Goal: Task Accomplishment & Management: Manage account settings

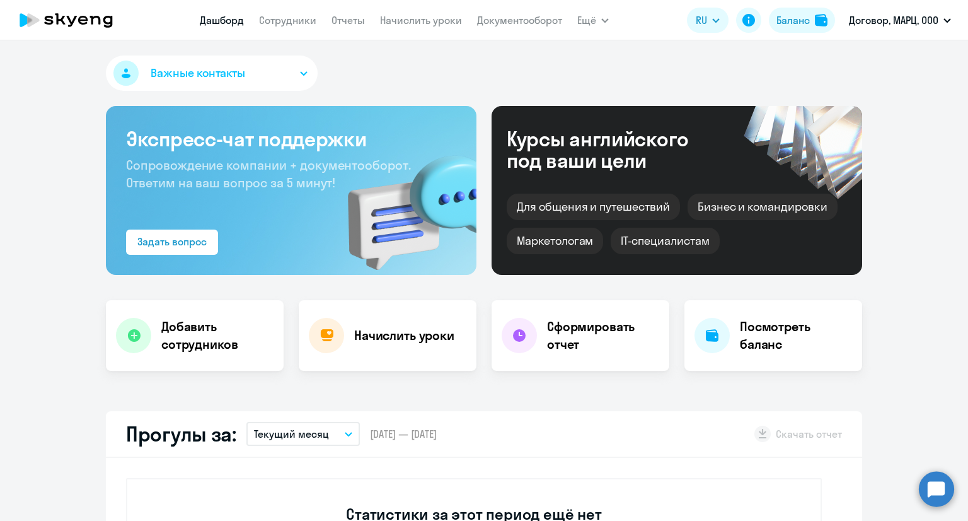
click at [939, 489] on circle at bounding box center [936, 488] width 35 height 35
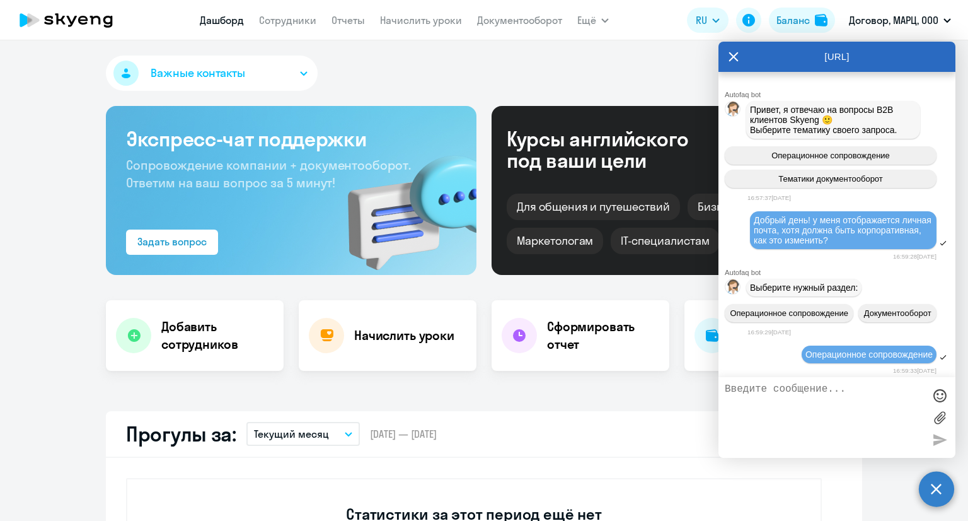
scroll to position [12884, 0]
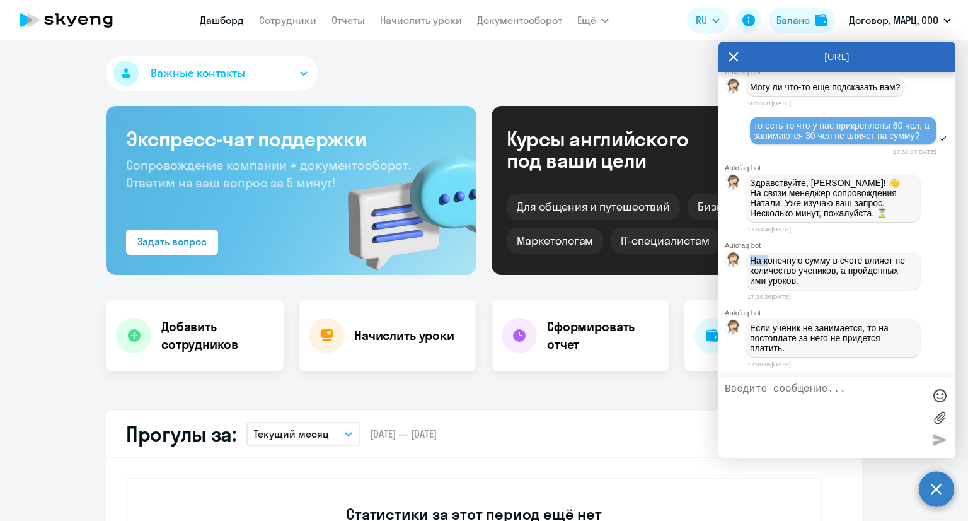
select select "30"
drag, startPoint x: 753, startPoint y: 255, endPoint x: 820, endPoint y: 277, distance: 70.2
click at [820, 277] on p "На конечную сумму в счете влияет не количество учеников, а пройденных ими уроко…" at bounding box center [833, 270] width 166 height 30
copy p "На конечную сумму в счете влияет не количество учеников, а пройденных ими уроко…"
drag, startPoint x: 749, startPoint y: 325, endPoint x: 793, endPoint y: 347, distance: 49.3
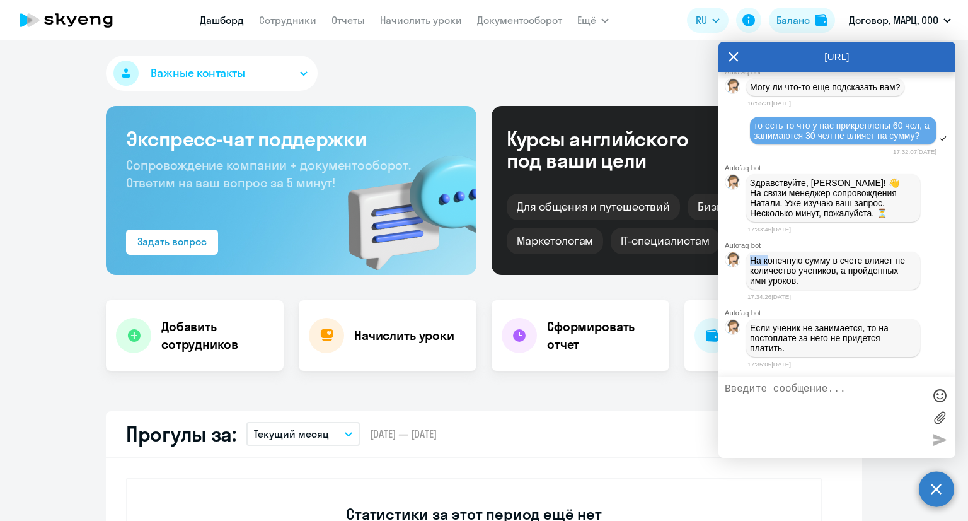
click at [793, 347] on div "Если ученик не занимается, то на постоплате за него не придется платить." at bounding box center [833, 338] width 174 height 38
copy p "Если ученик не занимается, то на постоплате за него не придется платить."
click at [818, 407] on textarea at bounding box center [824, 417] width 199 height 68
click at [799, 397] on textarea at bounding box center [824, 417] width 199 height 68
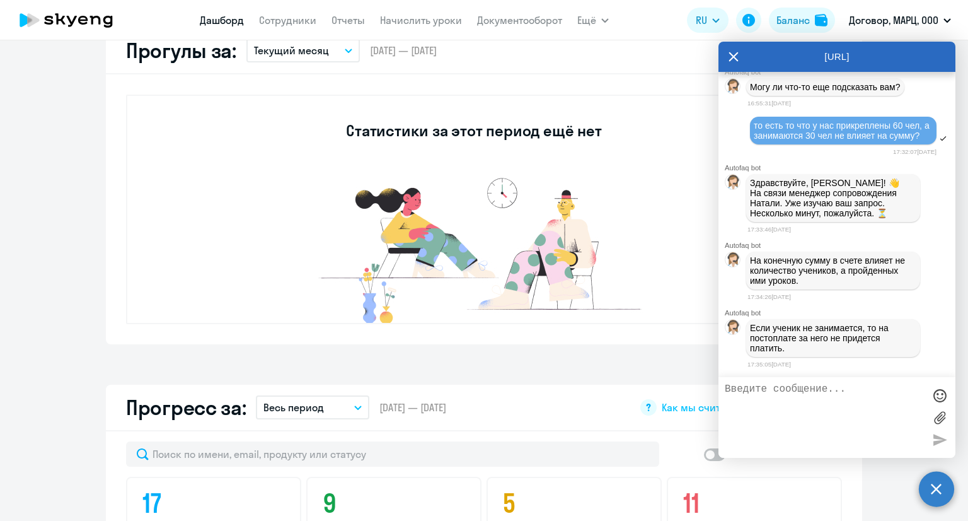
scroll to position [378, 0]
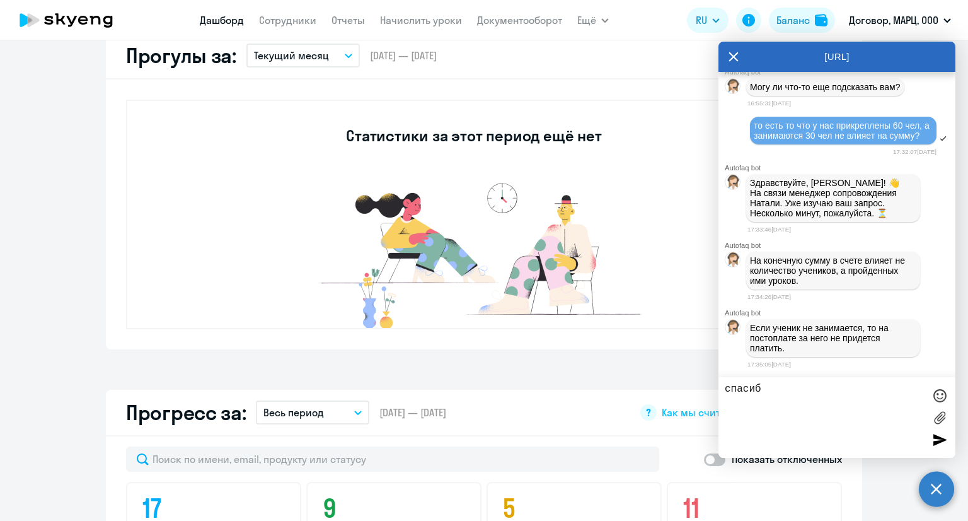
type textarea "спасибо"
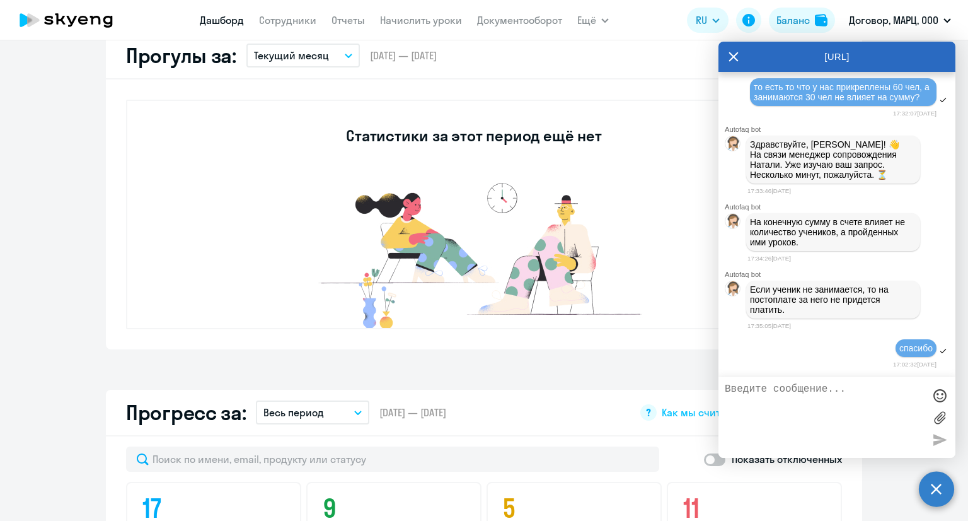
scroll to position [12923, 0]
click at [736, 57] on icon at bounding box center [733, 56] width 9 height 9
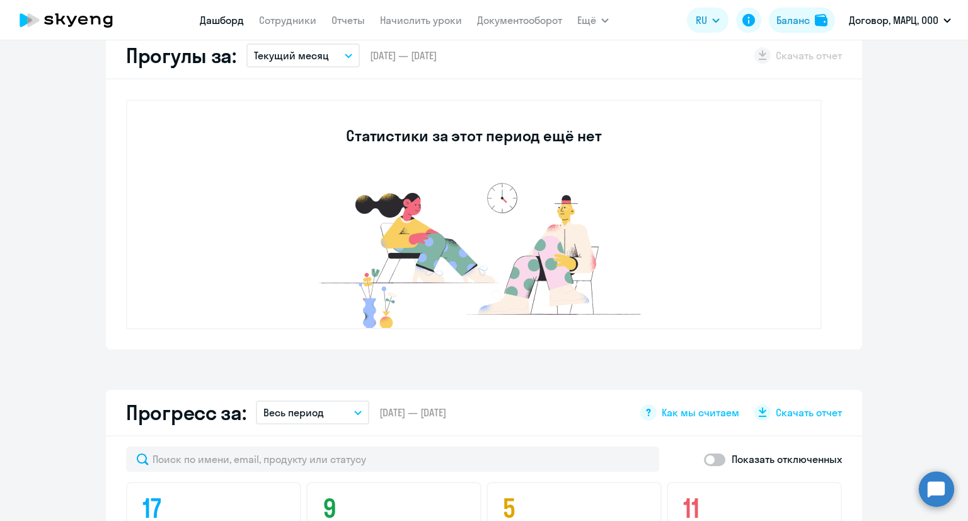
click at [336, 57] on button "Текущий месяц" at bounding box center [303, 56] width 113 height 24
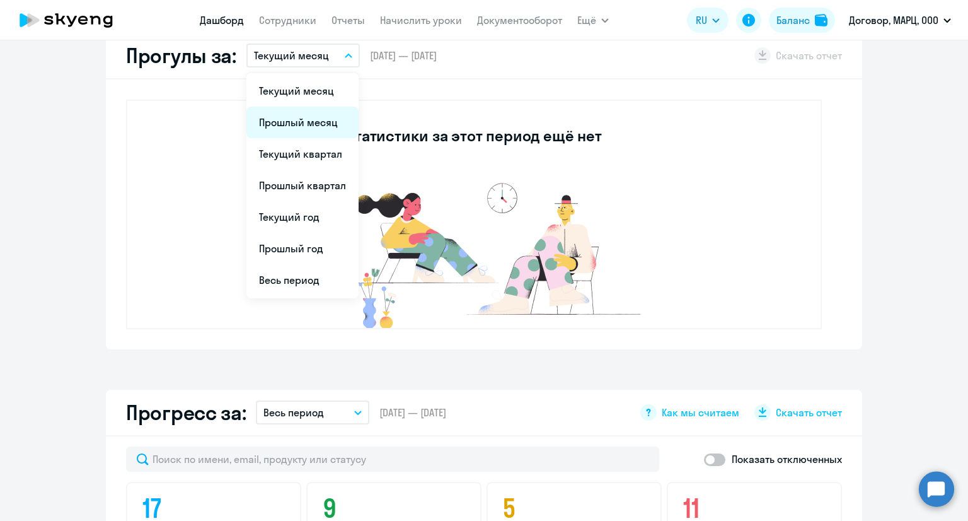
click at [304, 117] on li "Прошлый месяц" at bounding box center [303, 123] width 112 height 32
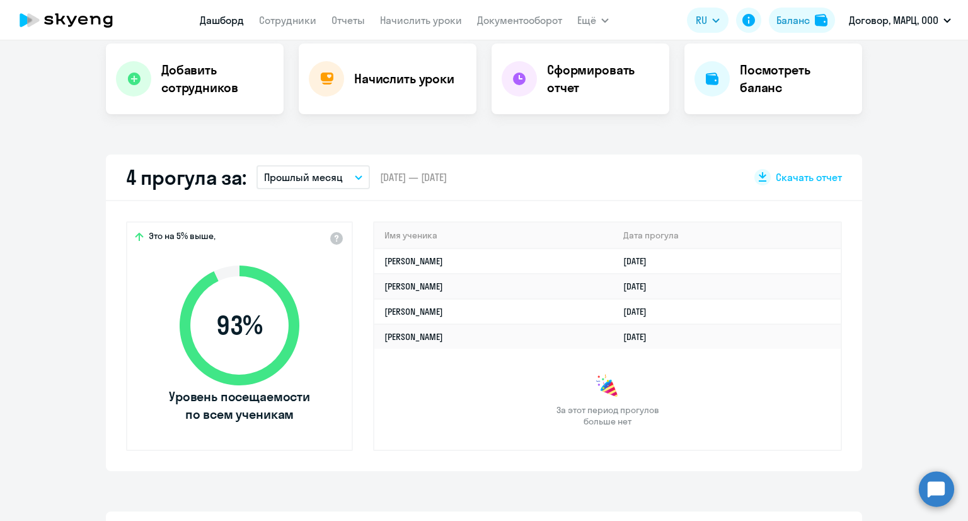
scroll to position [252, 0]
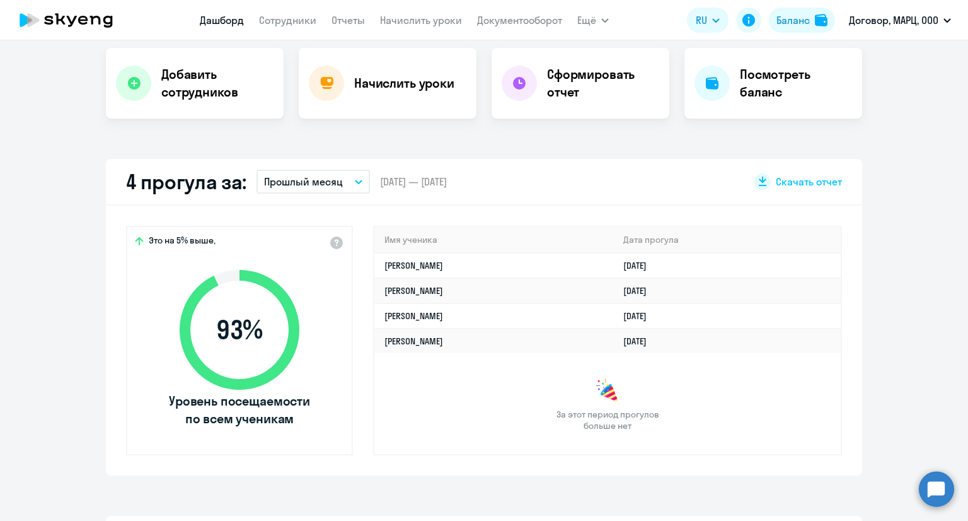
click at [359, 178] on button "Прошлый месяц" at bounding box center [313, 182] width 113 height 24
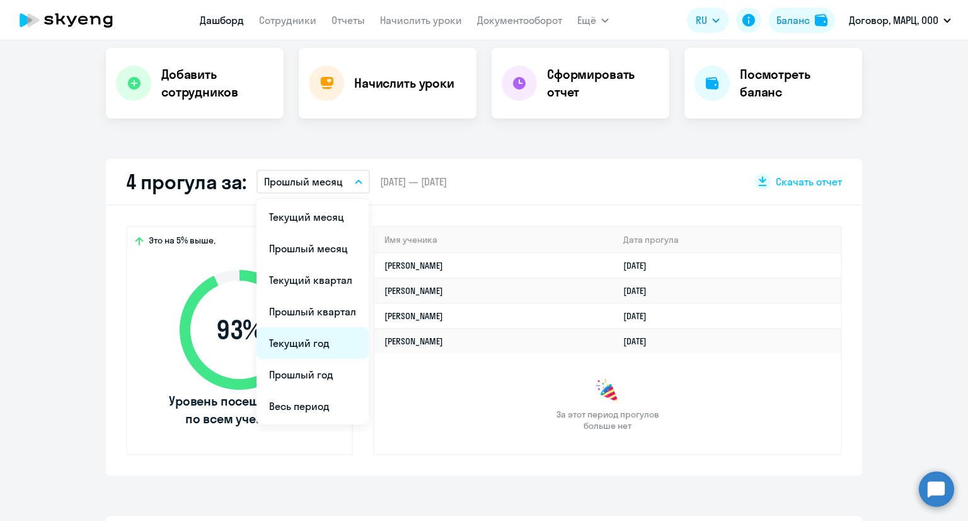
click at [303, 340] on li "Текущий год" at bounding box center [313, 343] width 112 height 32
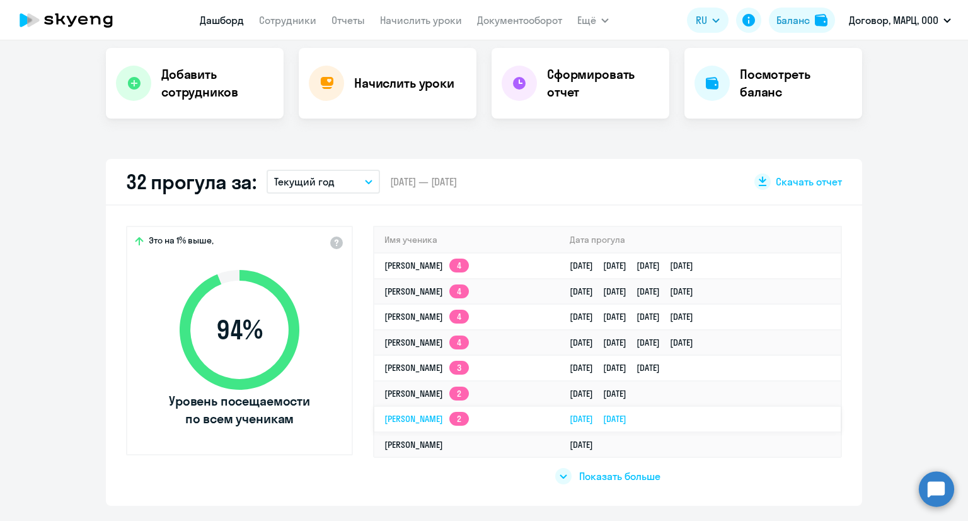
scroll to position [315, 0]
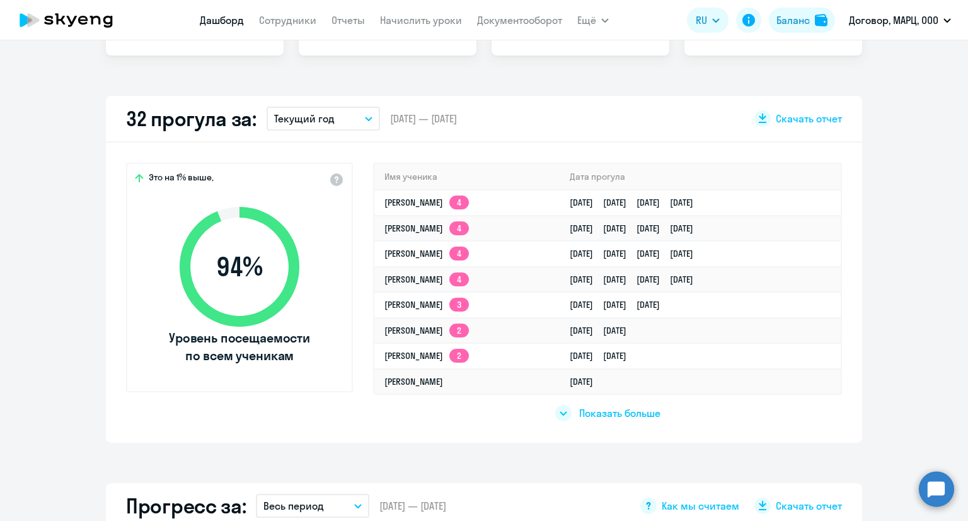
click at [595, 415] on span "Показать больше" at bounding box center [619, 413] width 81 height 14
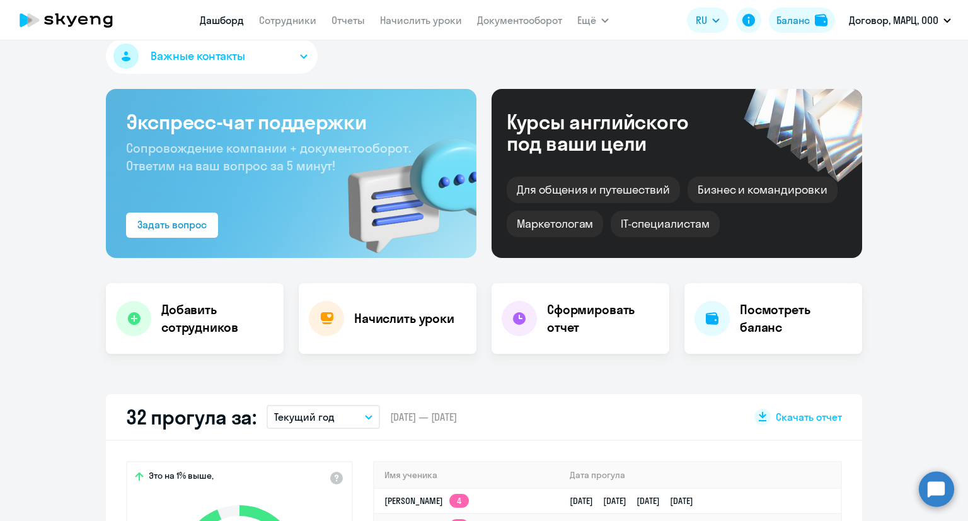
scroll to position [0, 0]
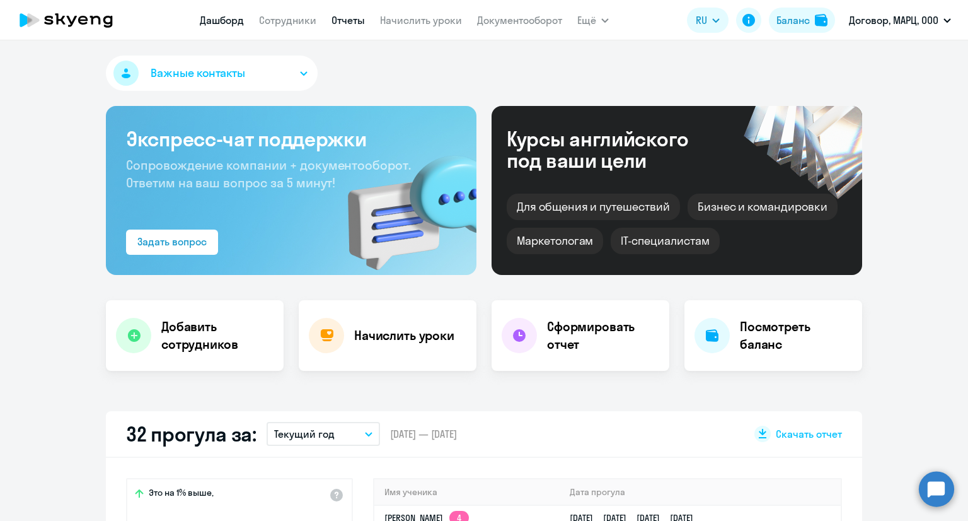
click at [335, 18] on link "Отчеты" at bounding box center [348, 20] width 33 height 13
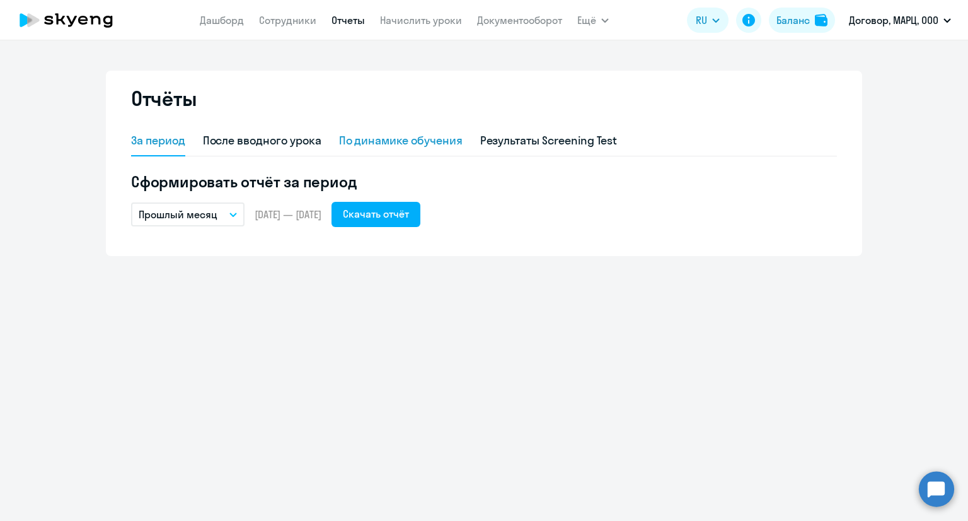
click at [429, 148] on div "По динамике обучения" at bounding box center [401, 140] width 124 height 16
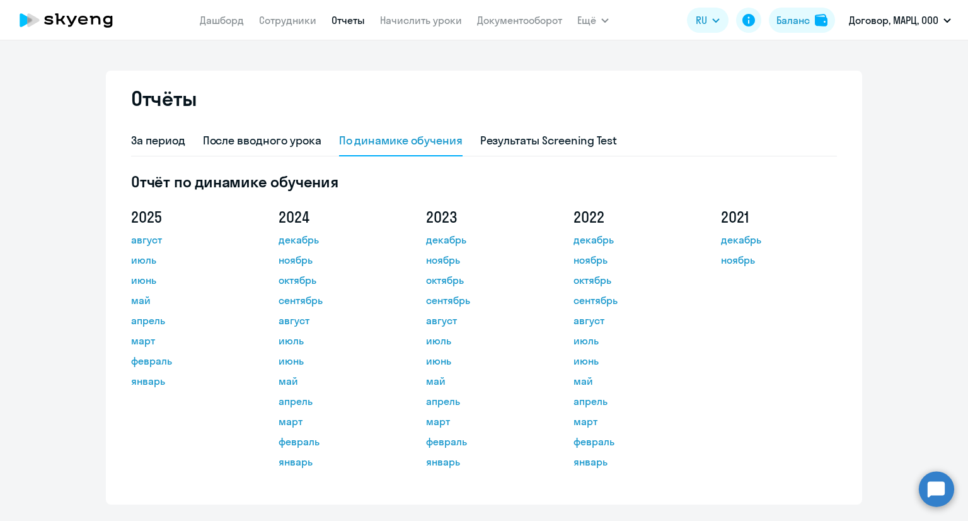
click at [933, 484] on circle at bounding box center [936, 488] width 35 height 35
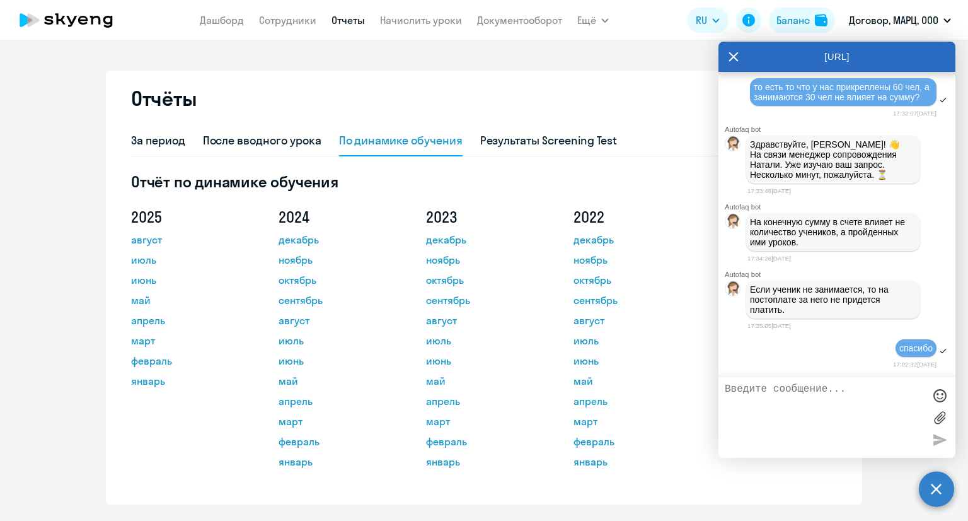
scroll to position [12666, 0]
click at [734, 59] on icon at bounding box center [734, 57] width 10 height 30
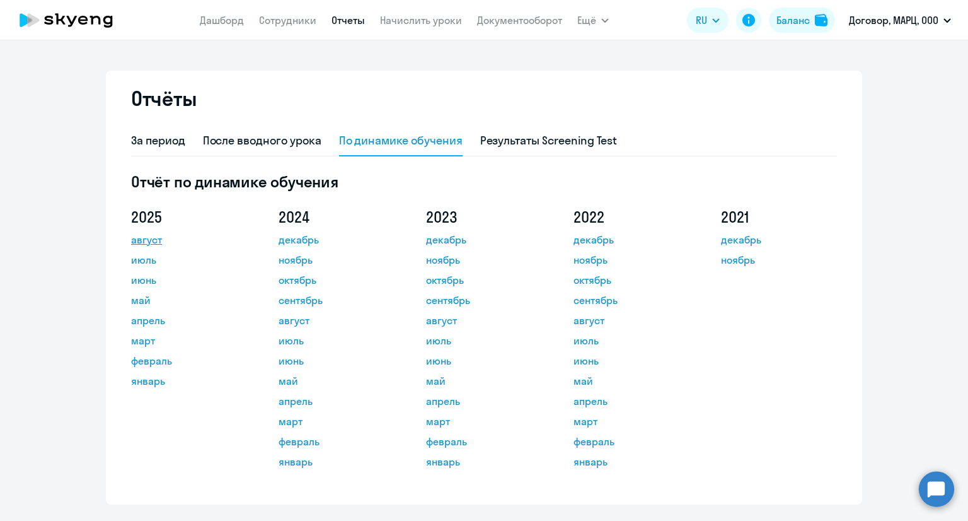
click at [136, 240] on link "август" at bounding box center [187, 239] width 113 height 15
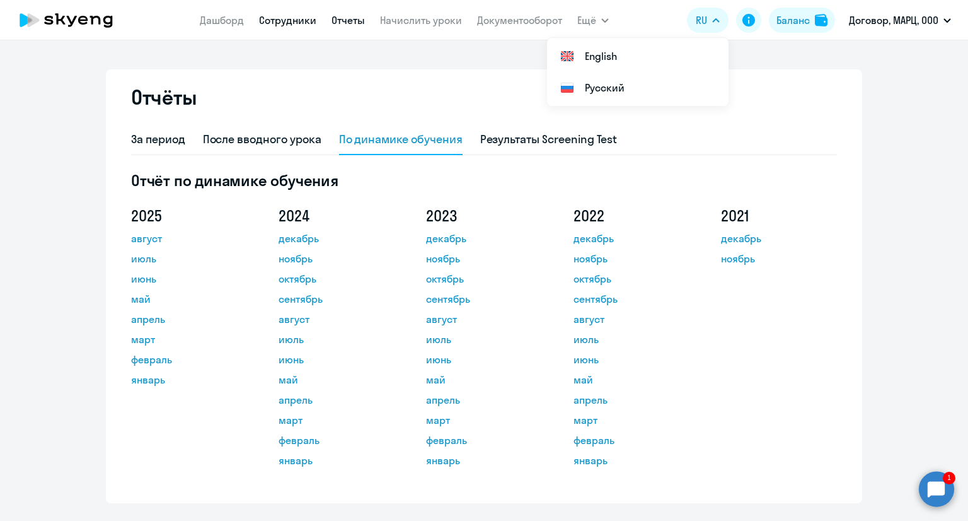
scroll to position [0, 0]
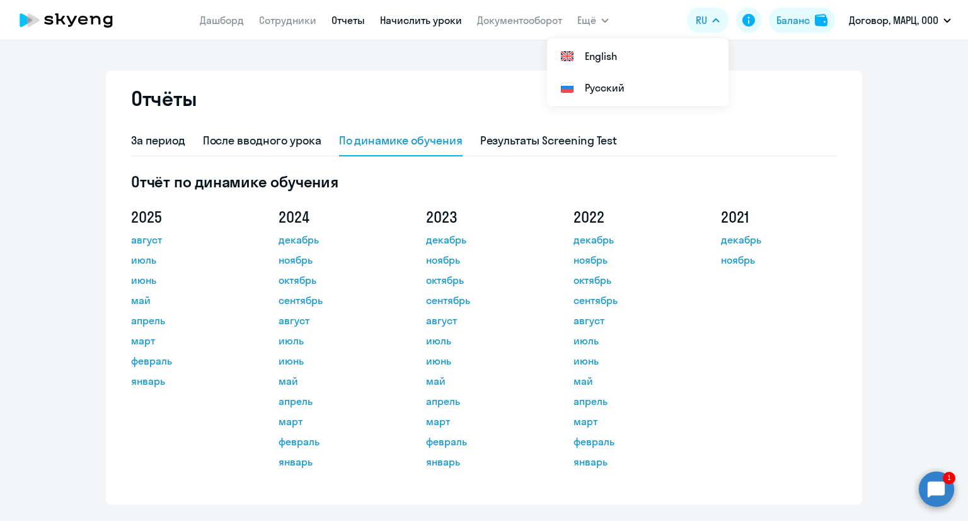
click at [421, 22] on link "Начислить уроки" at bounding box center [421, 20] width 82 height 13
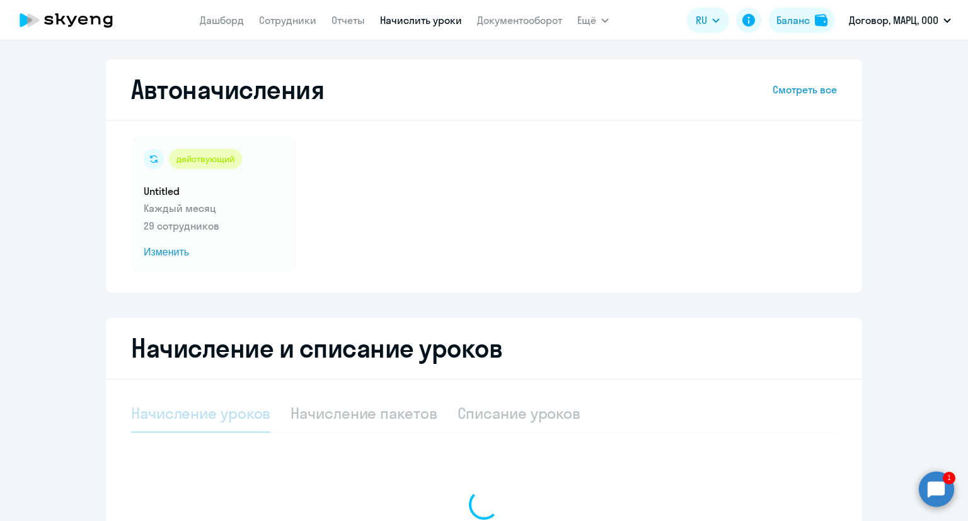
select select "10"
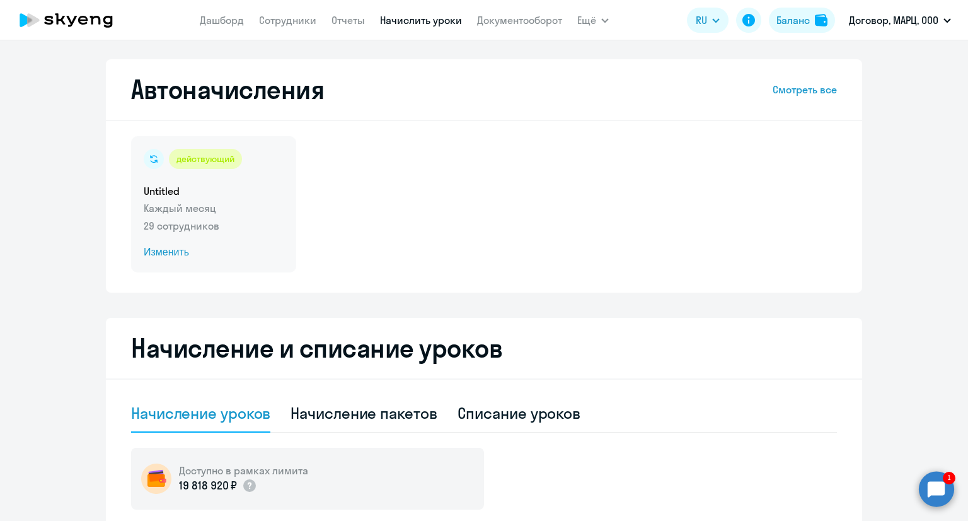
click at [162, 228] on p "29 сотрудников" at bounding box center [214, 225] width 140 height 15
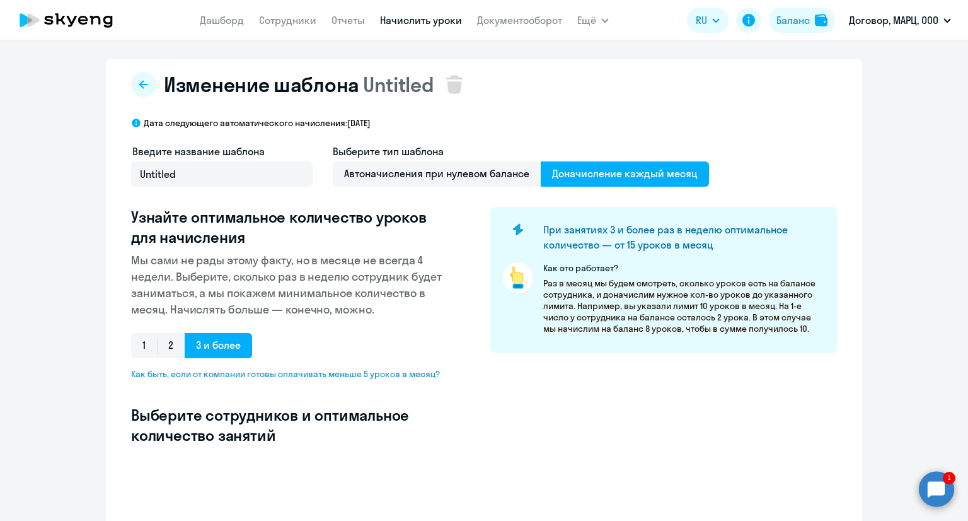
select select "10"
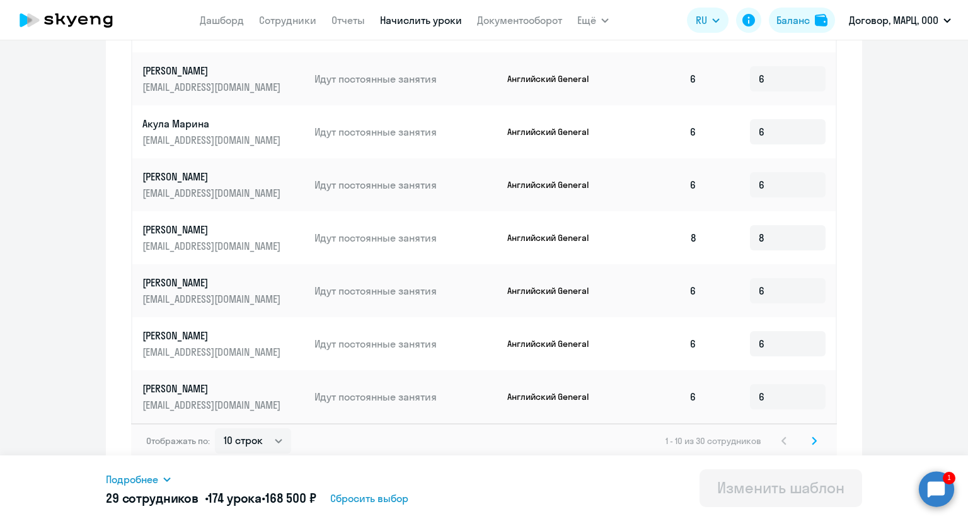
scroll to position [651, 0]
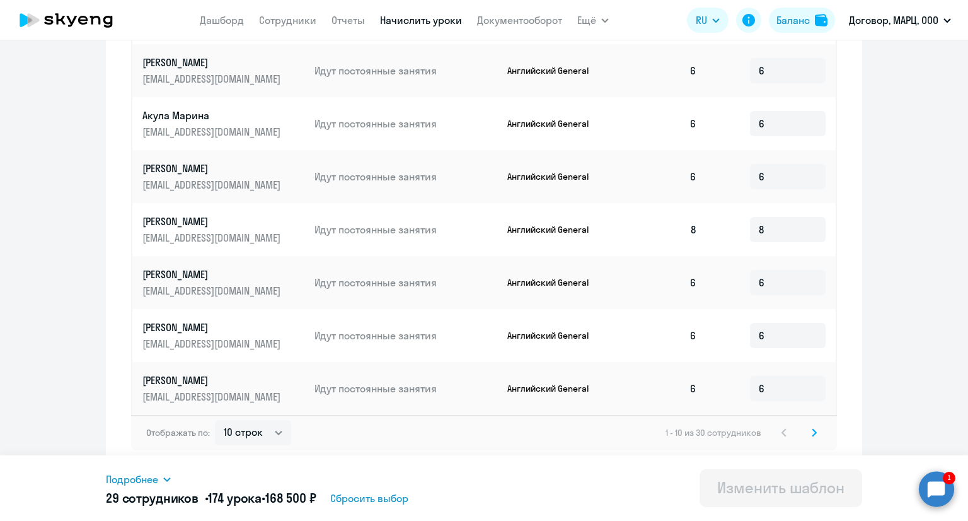
click at [811, 439] on svg-icon at bounding box center [814, 432] width 15 height 15
type input "6"
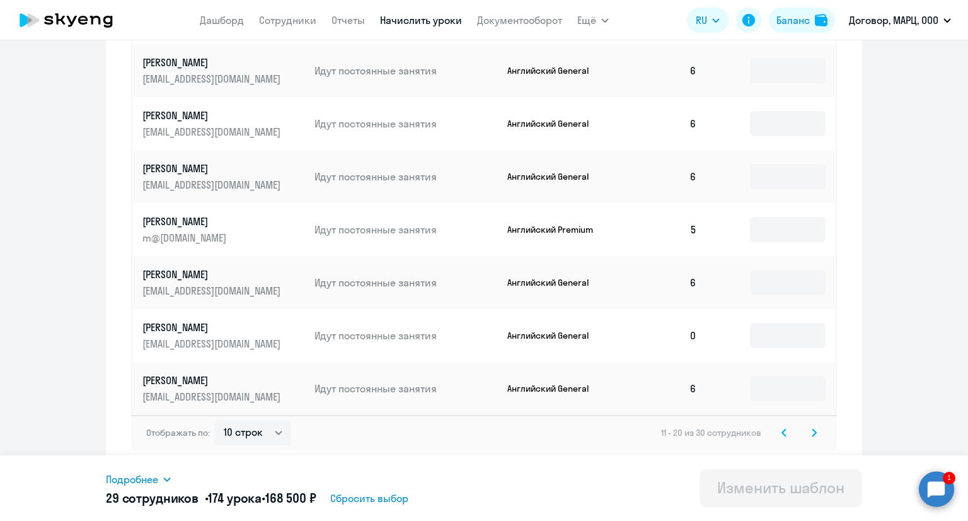
type input "6"
type input "5"
type input "6"
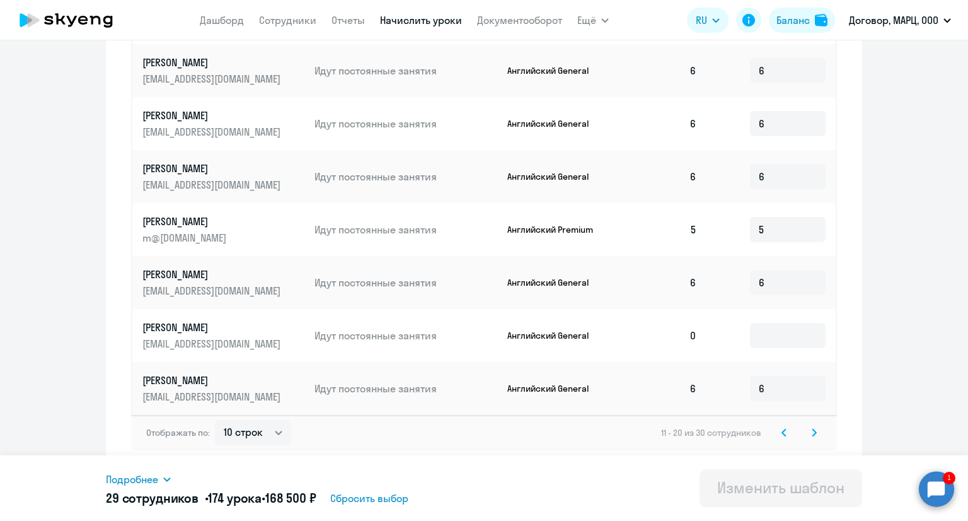
click at [811, 439] on svg-icon at bounding box center [814, 432] width 15 height 15
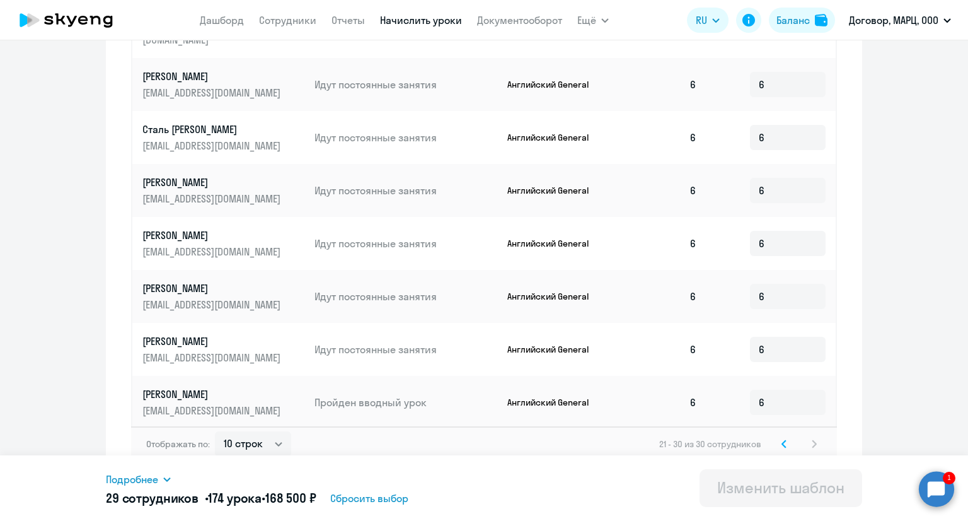
click at [811, 439] on div "21 - 30 из 30 сотрудников" at bounding box center [740, 443] width 163 height 15
click at [782, 439] on icon at bounding box center [784, 443] width 5 height 9
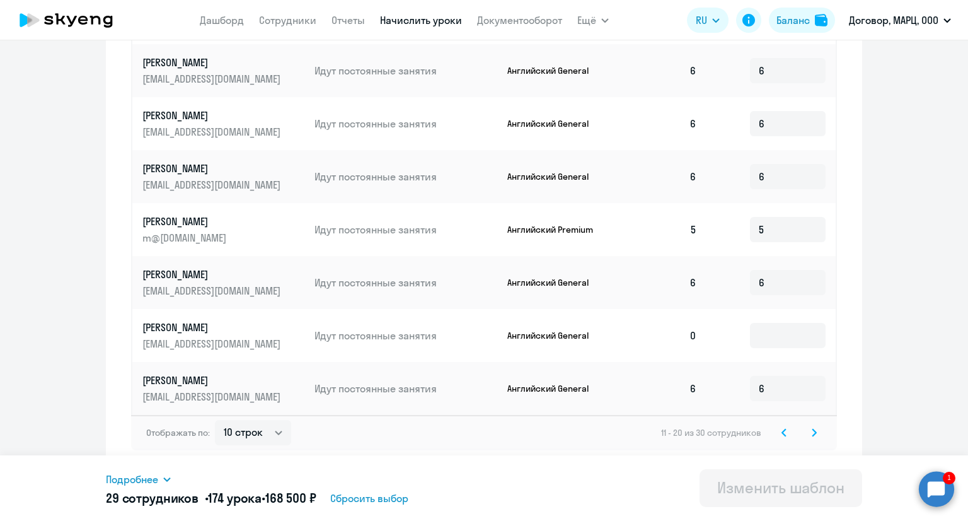
click at [782, 434] on icon at bounding box center [784, 432] width 5 height 9
click at [781, 434] on div "1 - 10 из 30 сотрудников" at bounding box center [744, 432] width 156 height 15
click at [812, 432] on icon at bounding box center [814, 432] width 5 height 9
click at [807, 431] on svg-icon at bounding box center [814, 432] width 15 height 15
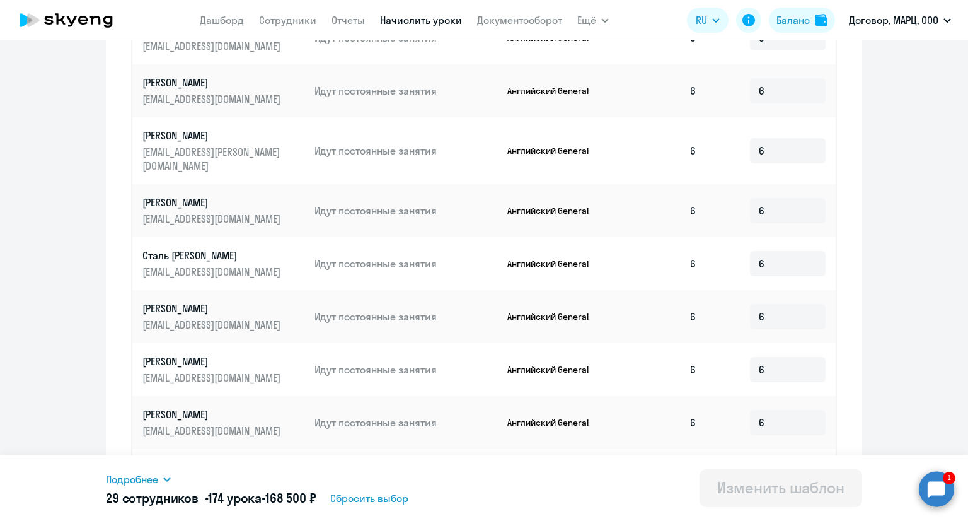
scroll to position [398, 0]
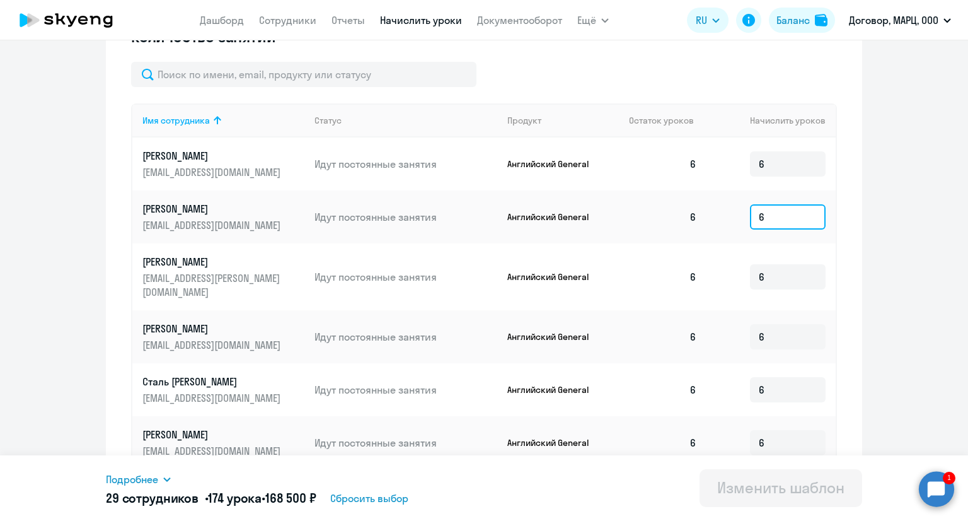
click at [780, 215] on input "6" at bounding box center [788, 216] width 76 height 25
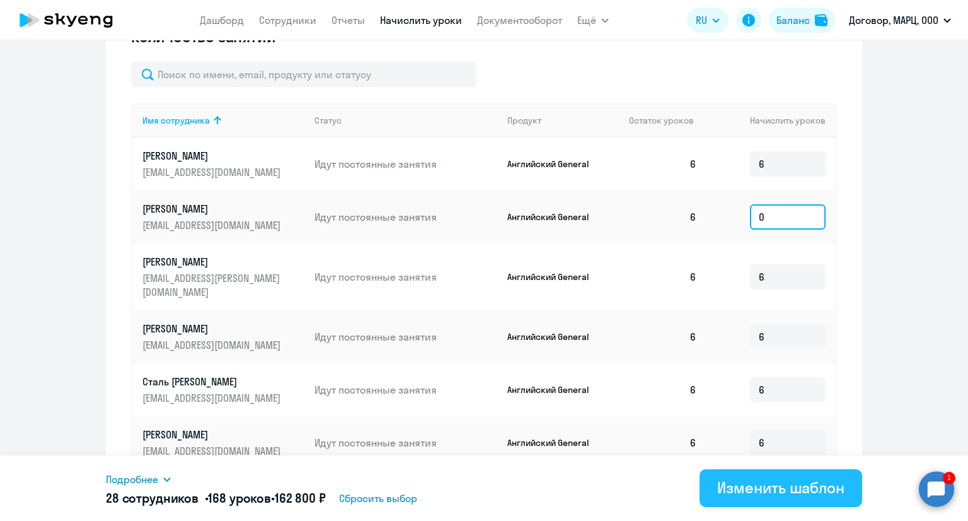
type input "0"
click at [771, 494] on div "Изменить шаблон" at bounding box center [780, 487] width 127 height 20
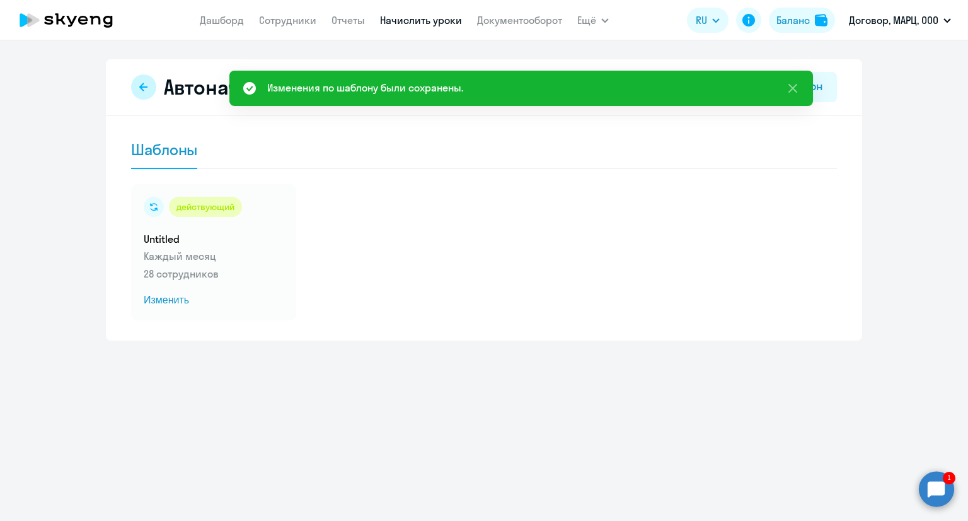
click at [142, 88] on icon at bounding box center [144, 87] width 10 height 10
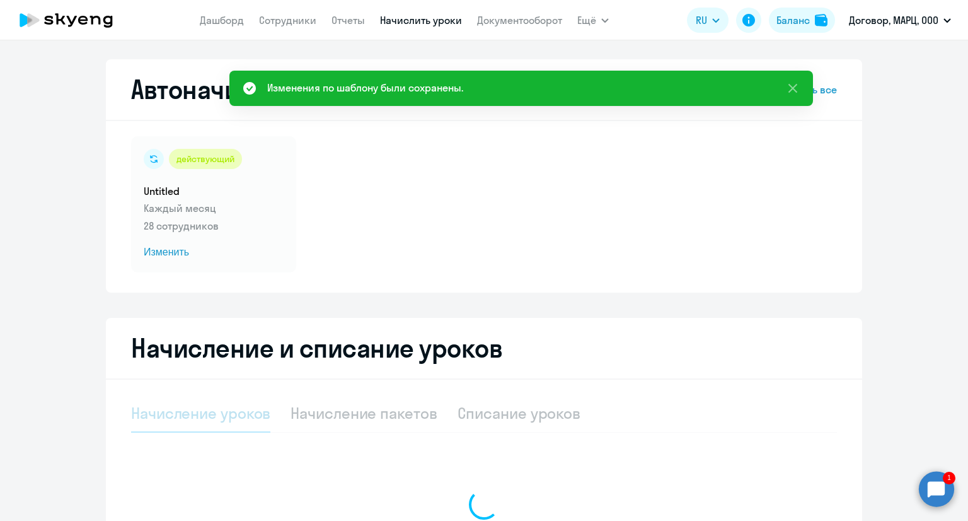
select select "10"
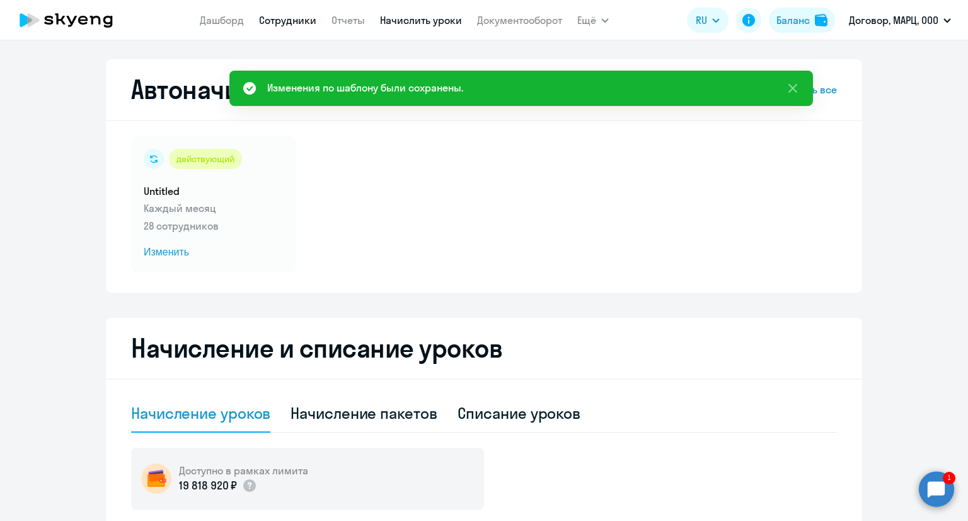
click at [306, 18] on link "Сотрудники" at bounding box center [287, 20] width 57 height 13
select select "30"
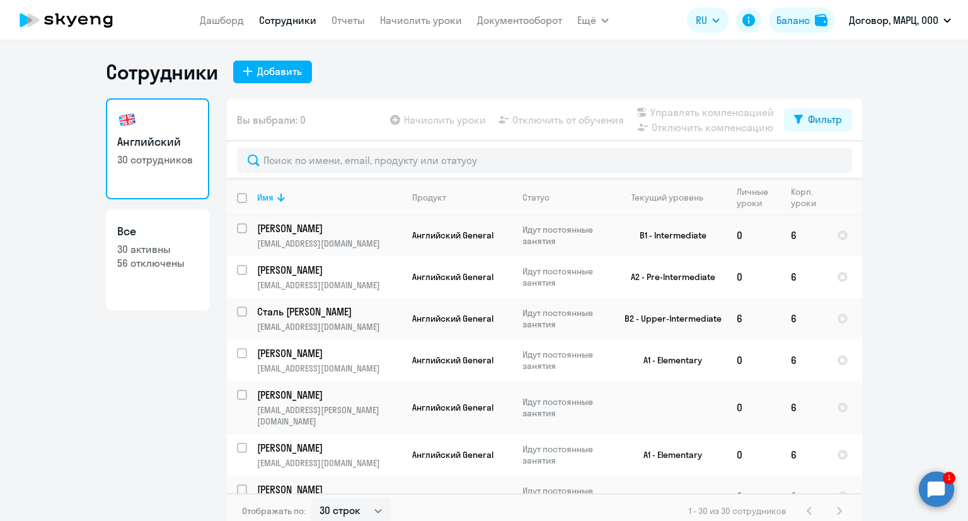
scroll to position [189, 0]
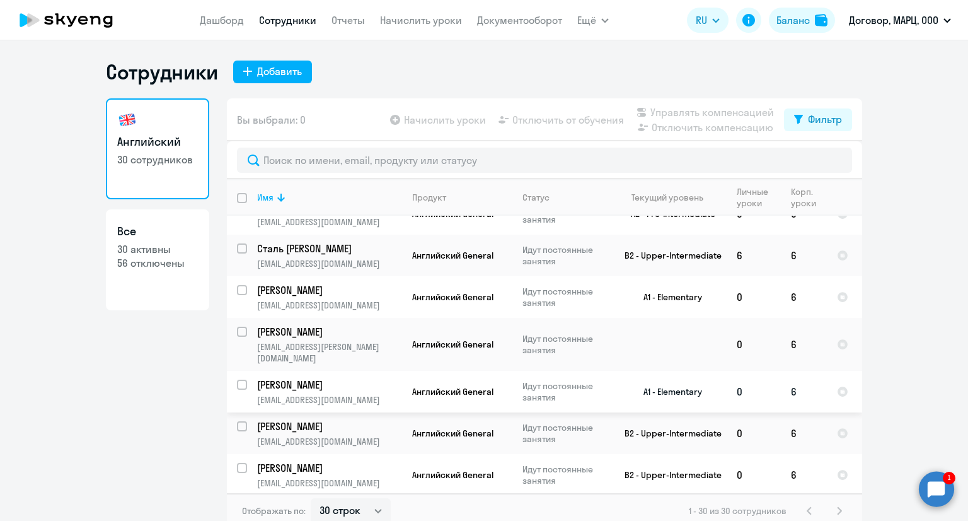
click at [240, 380] on input "select row 16434186" at bounding box center [249, 392] width 25 height 25
checkbox input "true"
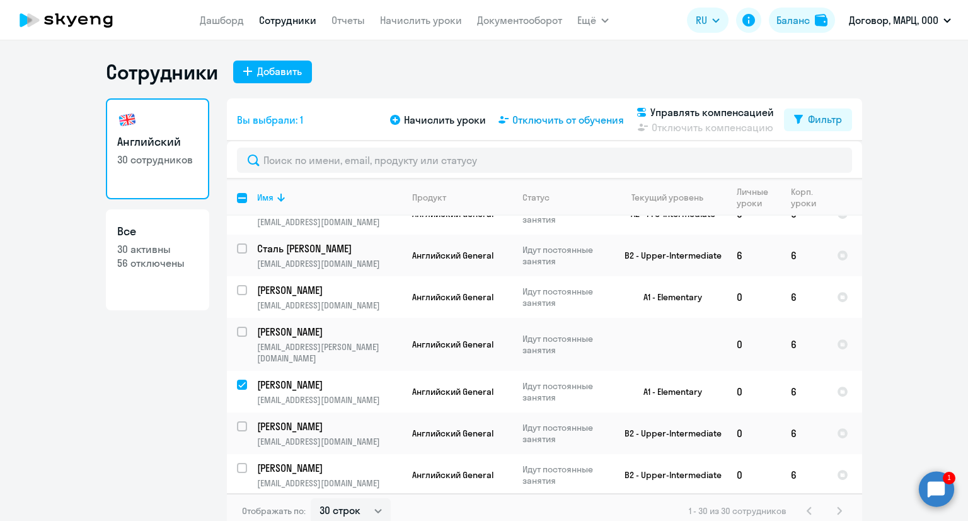
click at [537, 117] on span "Отключить от обучения" at bounding box center [569, 119] width 112 height 15
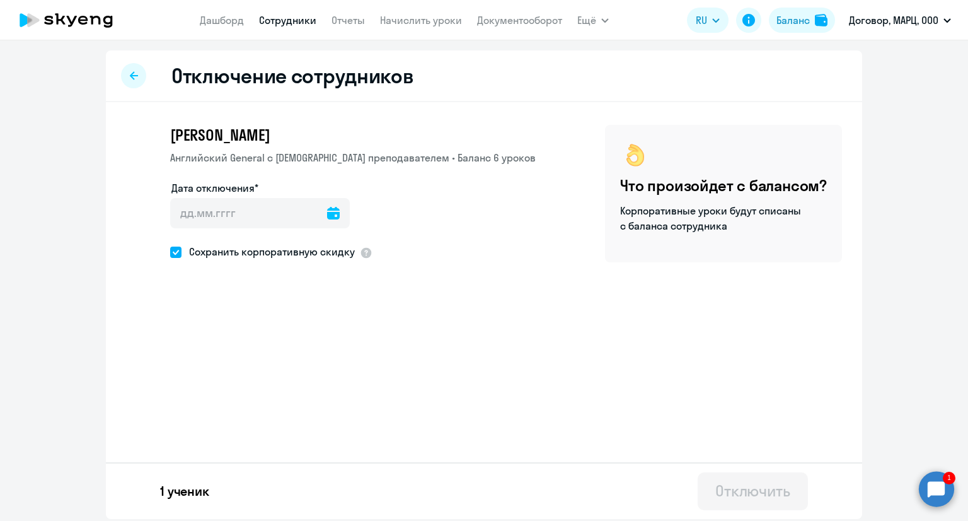
click at [327, 215] on icon at bounding box center [333, 213] width 13 height 13
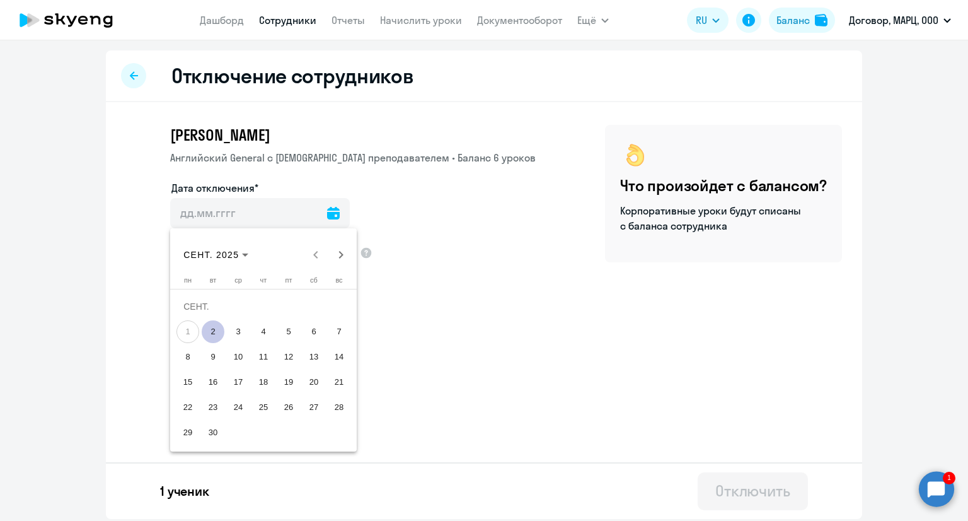
click at [216, 333] on span "2" at bounding box center [213, 331] width 23 height 23
type input "[DATE]"
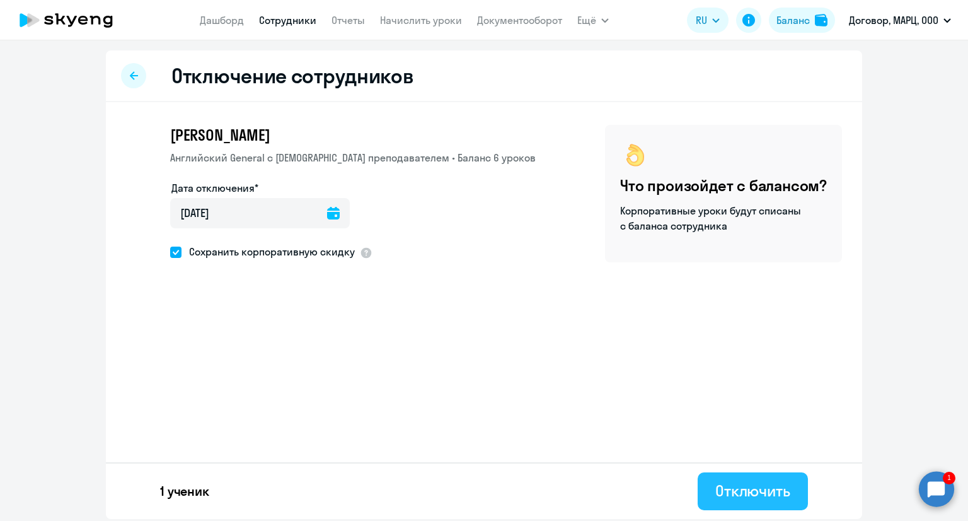
click at [744, 497] on div "Отключить" at bounding box center [753, 490] width 75 height 20
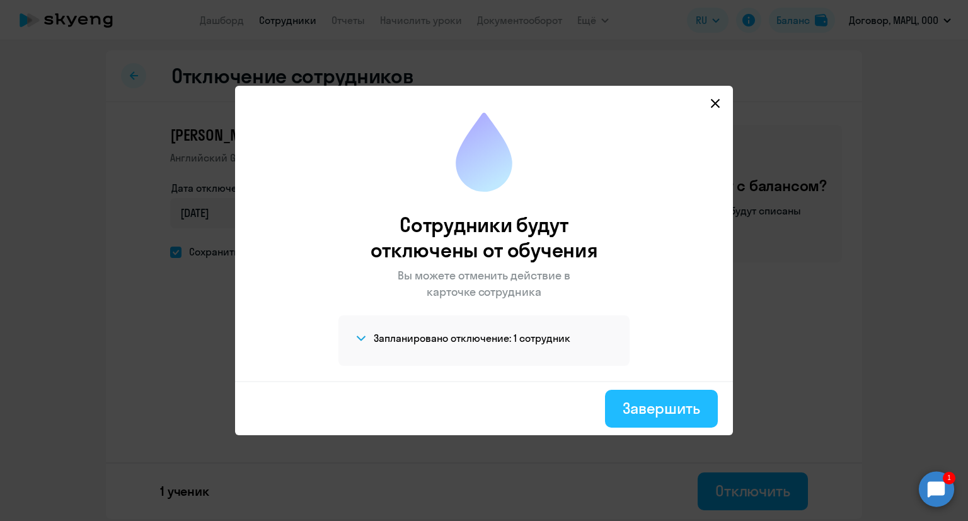
click at [651, 407] on div "Завершить" at bounding box center [662, 408] width 78 height 20
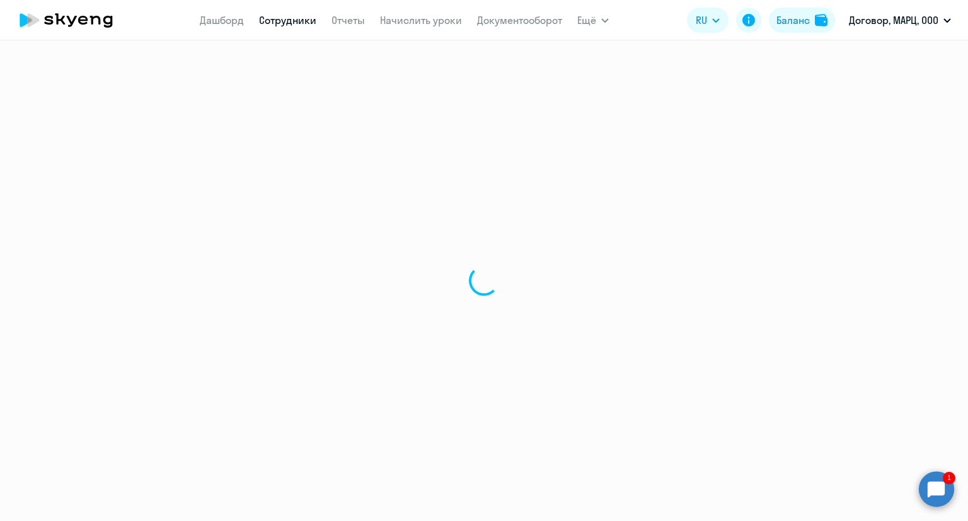
select select "30"
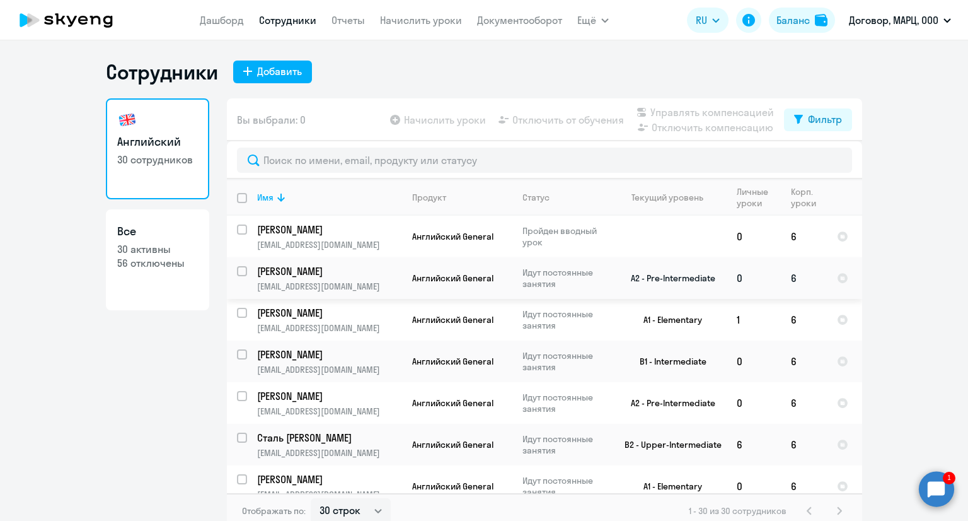
scroll to position [8, 0]
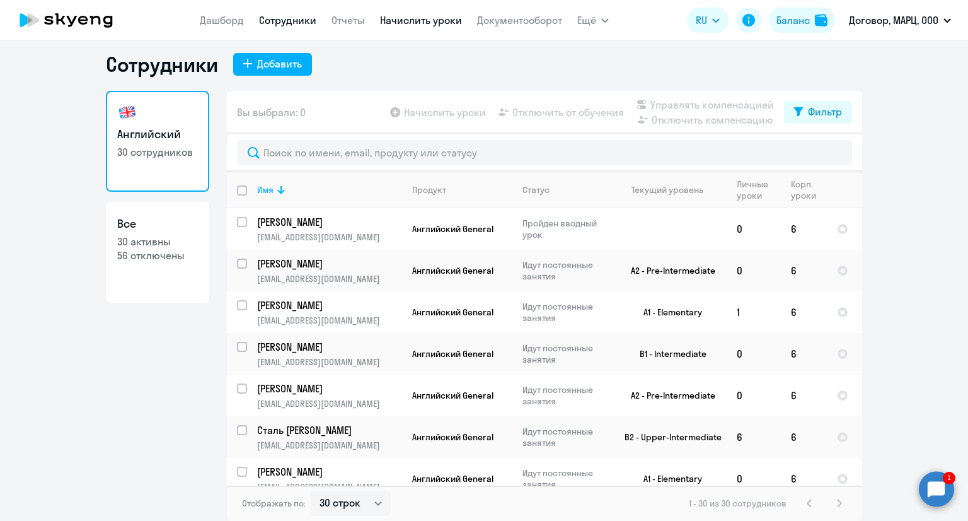
click at [431, 23] on link "Начислить уроки" at bounding box center [421, 20] width 82 height 13
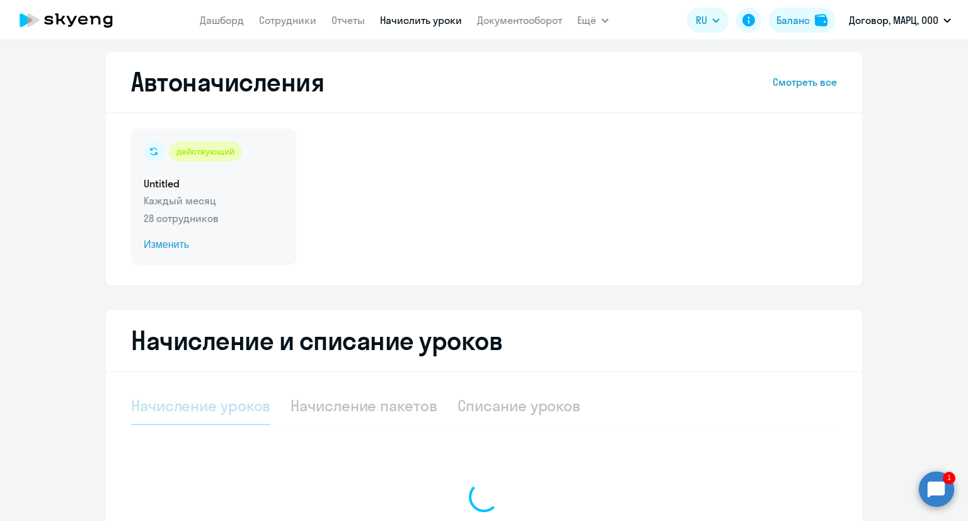
select select "10"
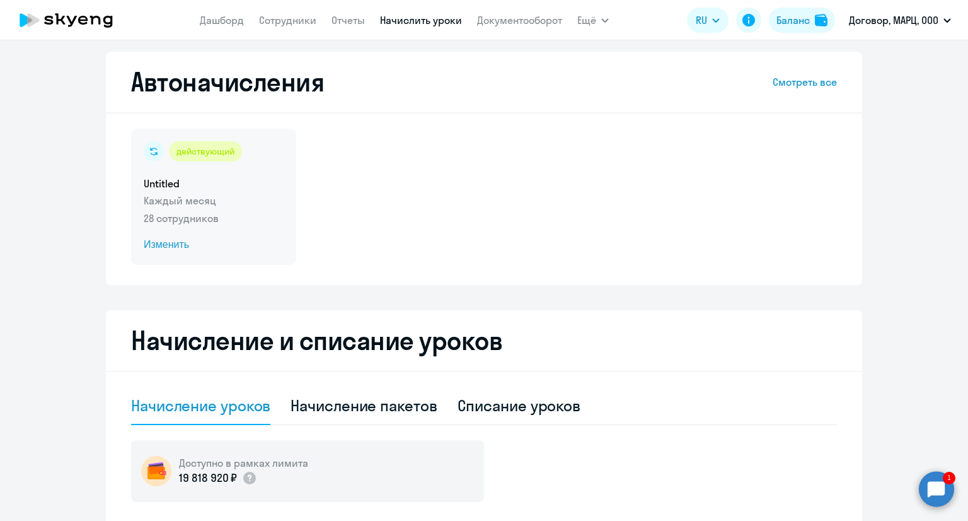
click at [224, 185] on h5 "Untitled" at bounding box center [214, 184] width 140 height 14
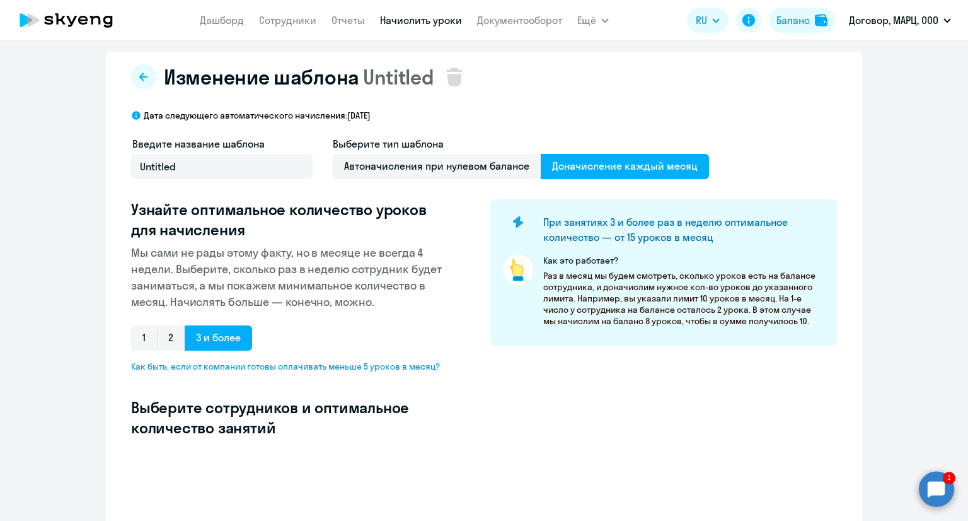
select select "10"
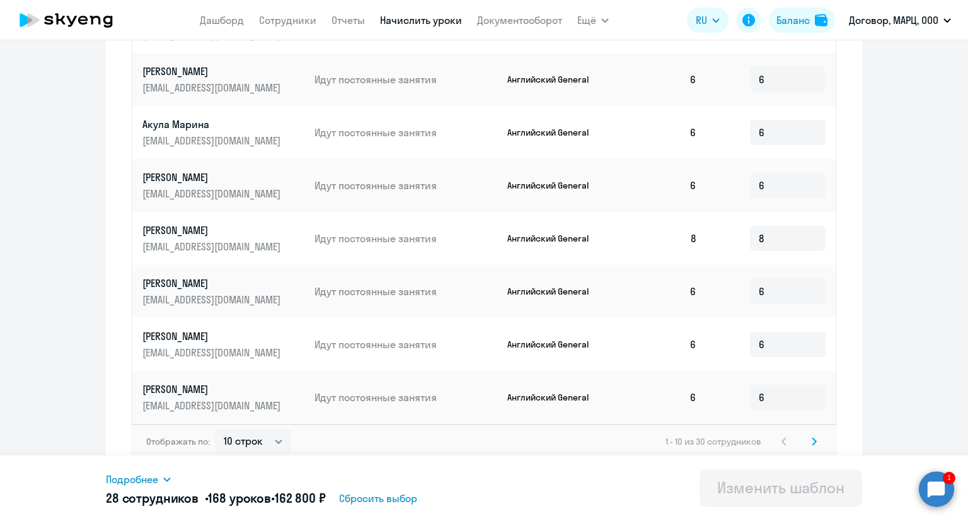
scroll to position [651, 0]
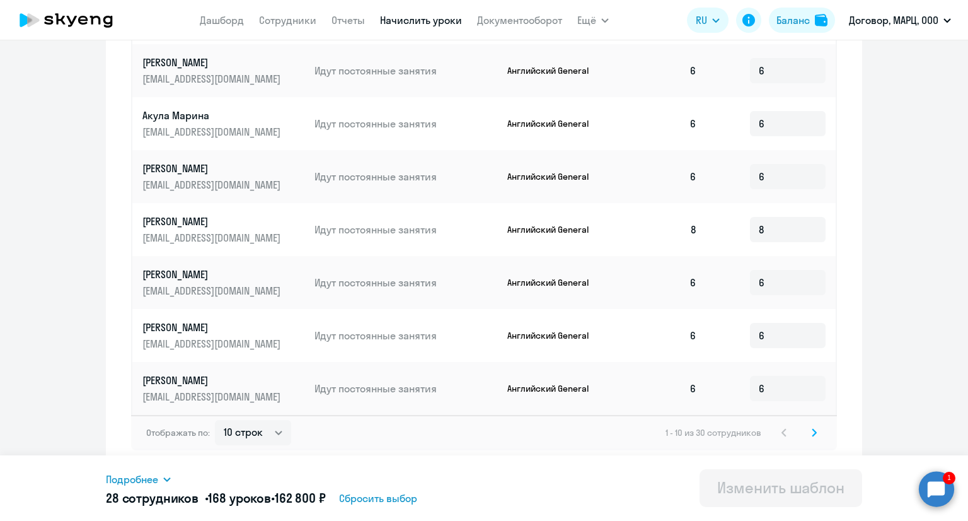
click at [815, 436] on svg-icon at bounding box center [814, 432] width 15 height 15
click at [812, 430] on icon at bounding box center [814, 432] width 5 height 9
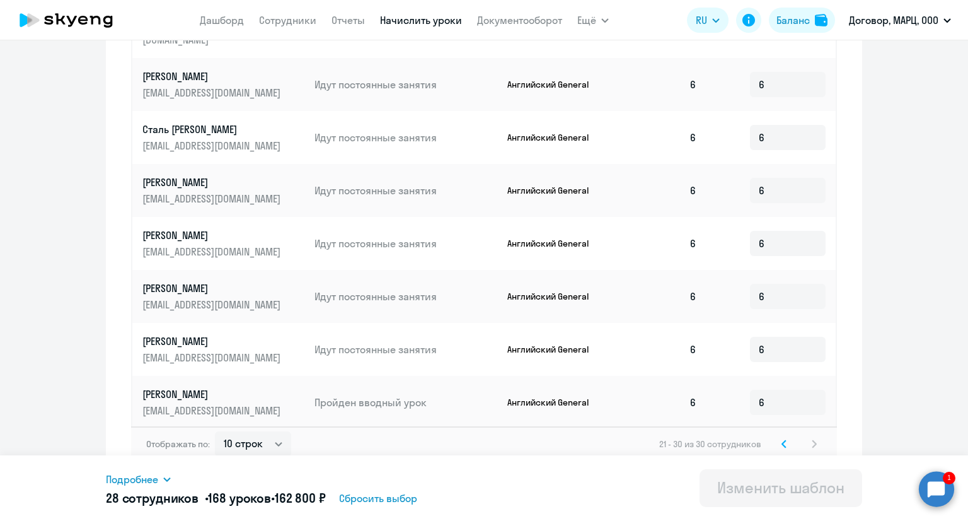
click at [934, 482] on circle at bounding box center [936, 488] width 35 height 35
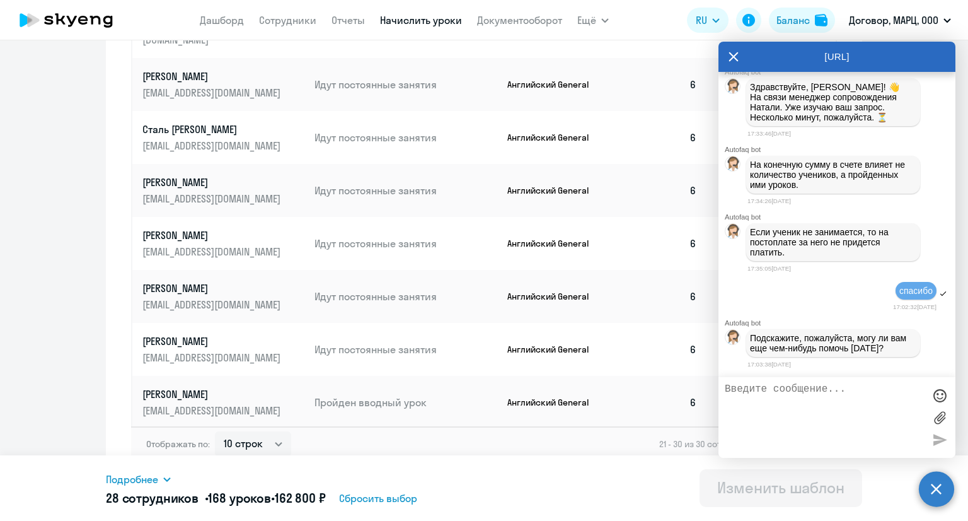
scroll to position [0, 0]
click at [781, 389] on textarea at bounding box center [824, 417] width 199 height 68
type textarea "нет, спасибо"
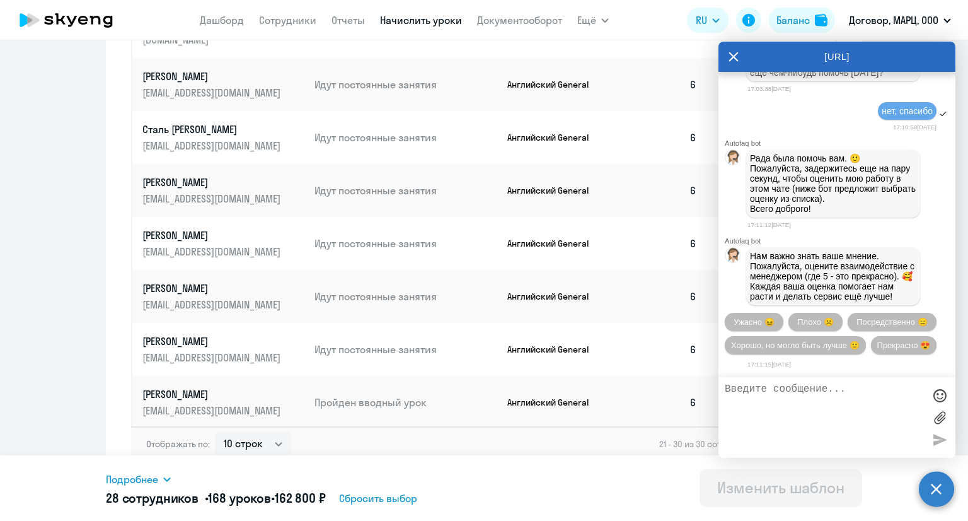
scroll to position [13316, 0]
click at [871, 339] on button "Прекрасно 😍" at bounding box center [904, 345] width 66 height 18
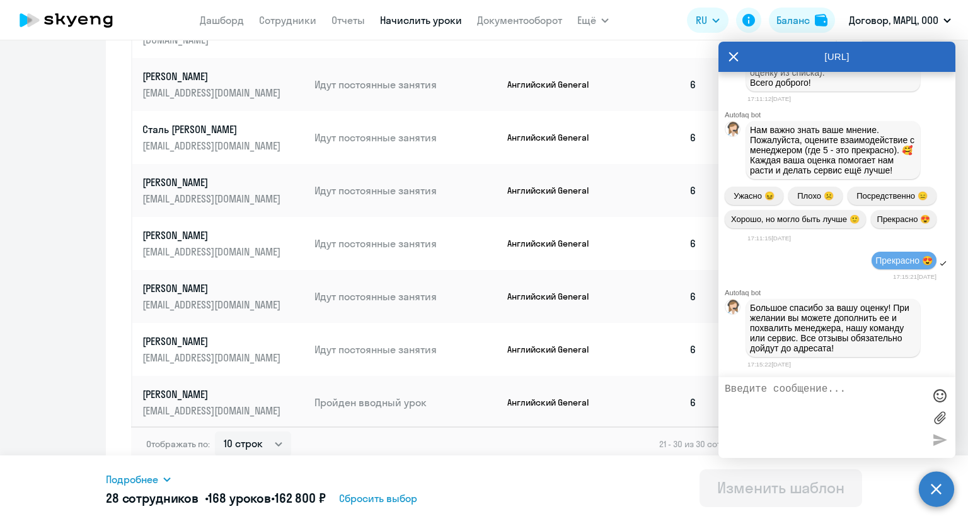
scroll to position [13448, 0]
click at [731, 55] on icon at bounding box center [734, 57] width 10 height 30
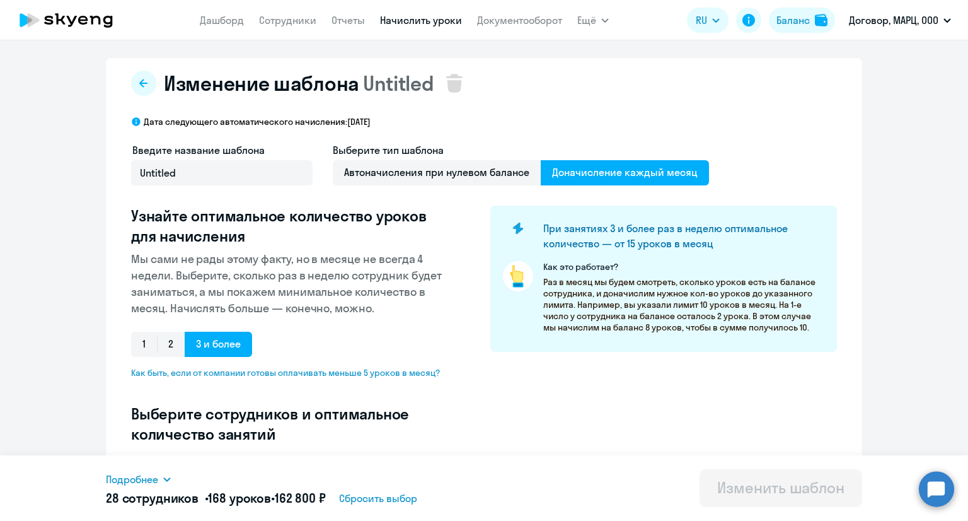
scroll to position [0, 0]
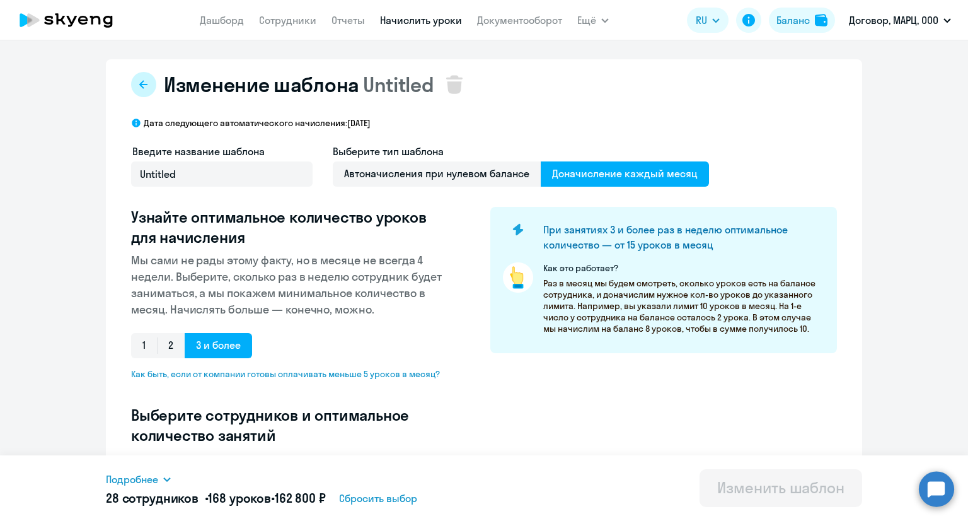
click at [143, 87] on icon at bounding box center [144, 84] width 10 height 10
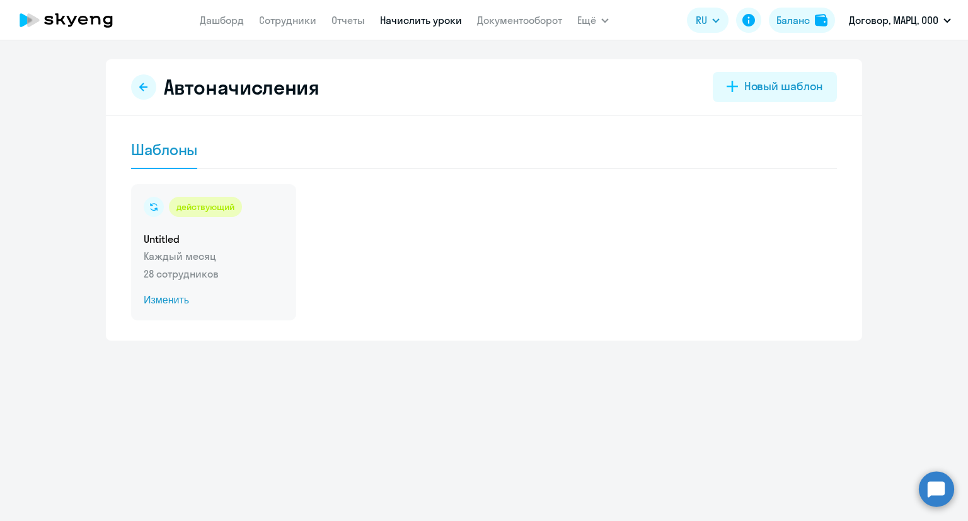
click at [219, 266] on p "28 сотрудников" at bounding box center [214, 273] width 140 height 15
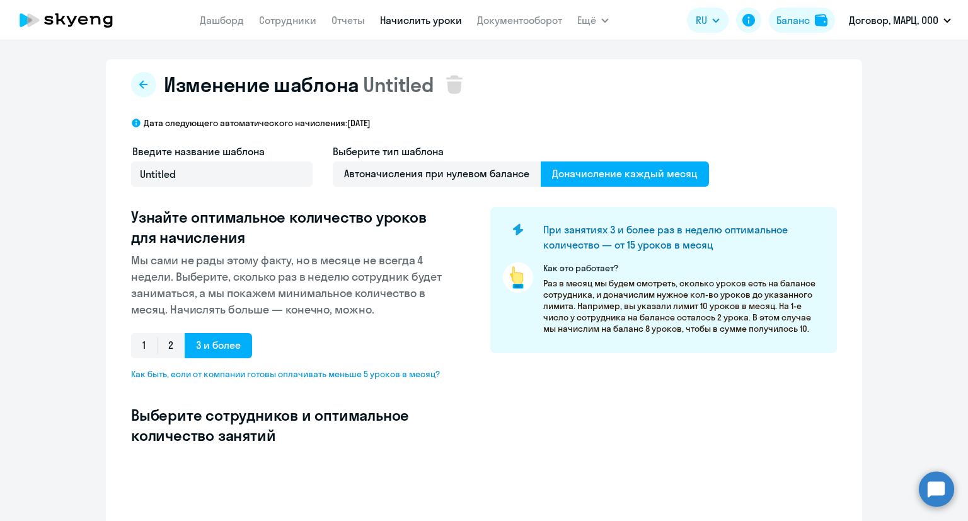
select select "10"
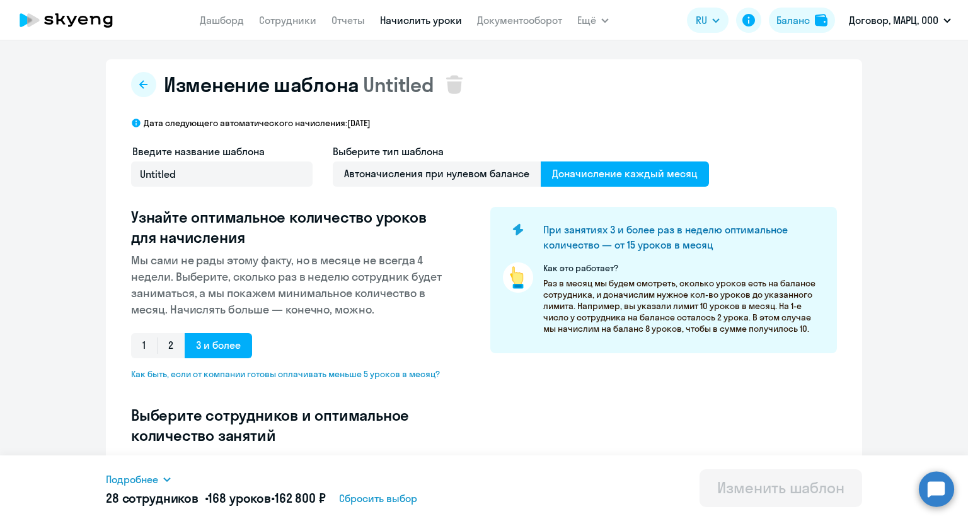
click at [139, 90] on button at bounding box center [143, 84] width 25 height 25
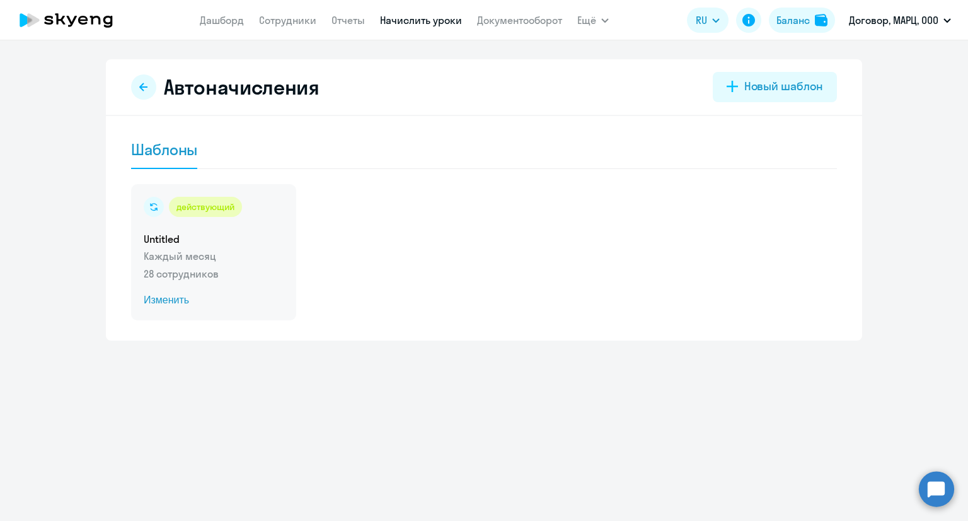
click at [254, 278] on p "28 сотрудников" at bounding box center [214, 273] width 140 height 15
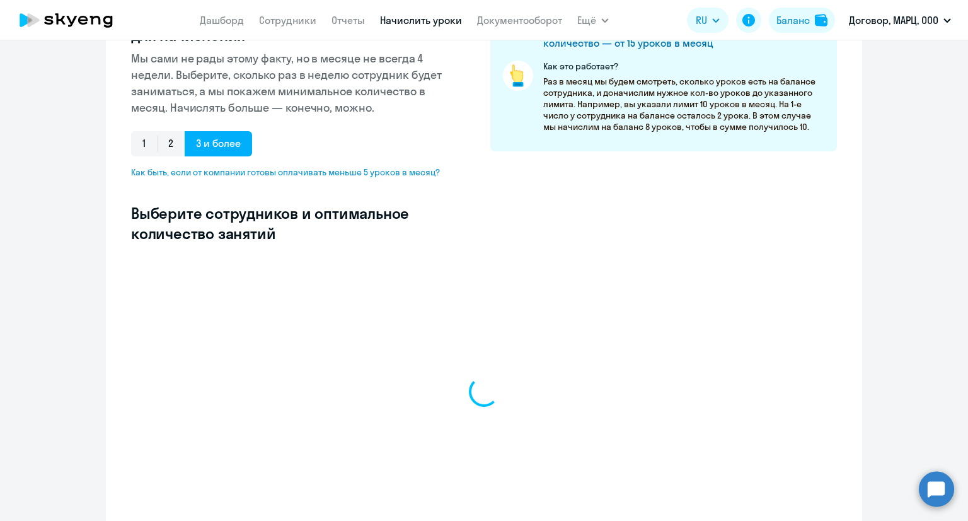
select select "10"
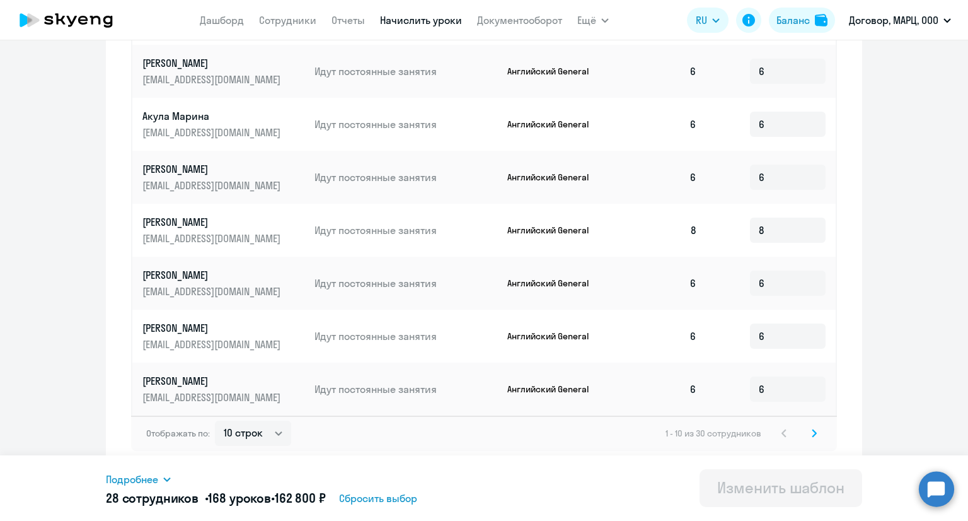
scroll to position [651, 0]
click at [813, 433] on icon at bounding box center [815, 432] width 4 height 7
click at [813, 434] on icon at bounding box center [815, 432] width 4 height 7
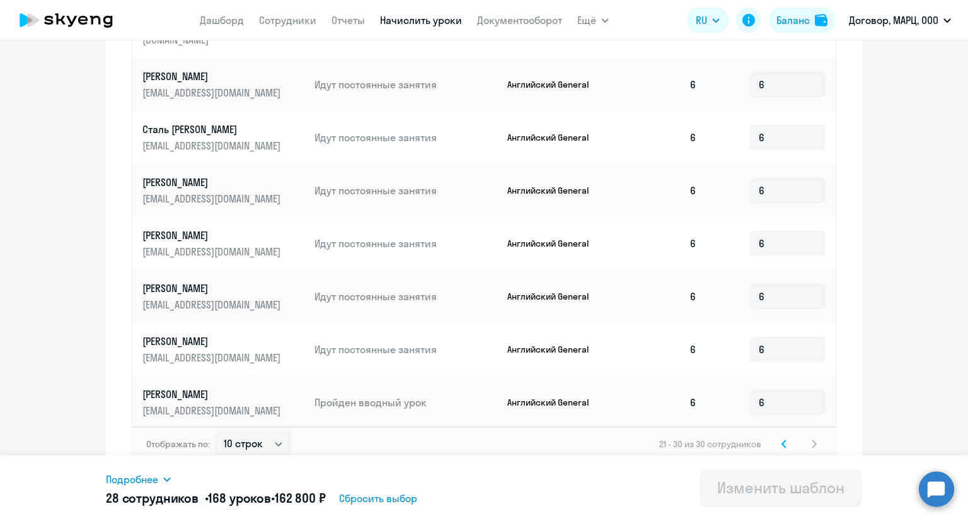
click at [810, 436] on div "21 - 30 из 30 сотрудников" at bounding box center [740, 443] width 163 height 15
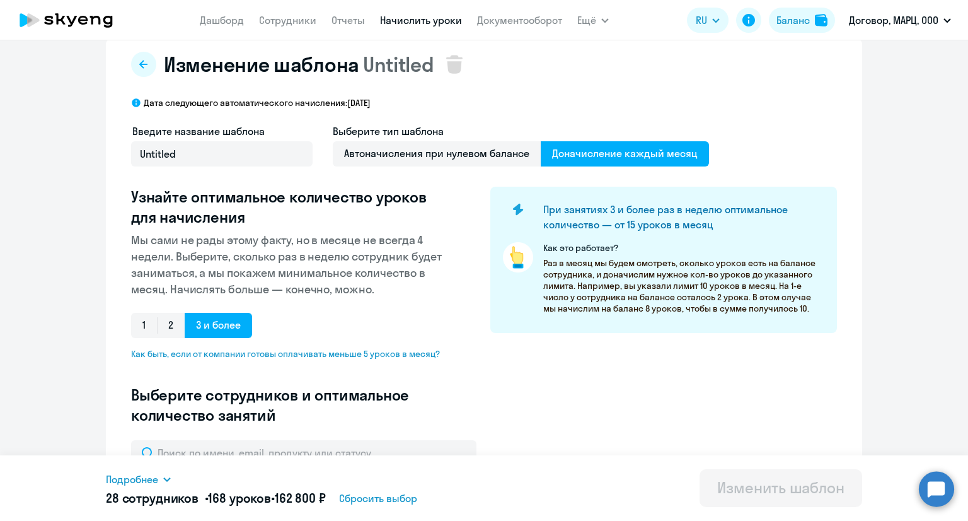
scroll to position [0, 0]
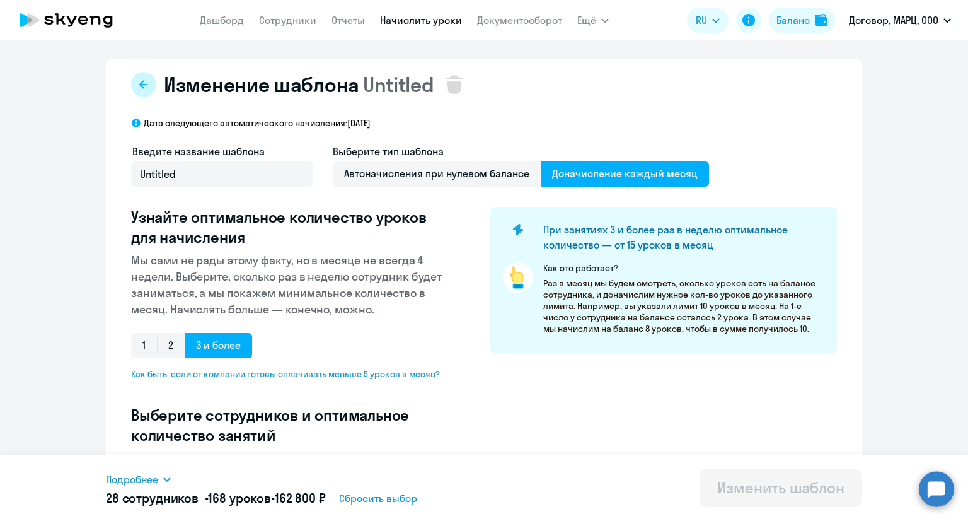
click at [136, 79] on button at bounding box center [143, 84] width 25 height 25
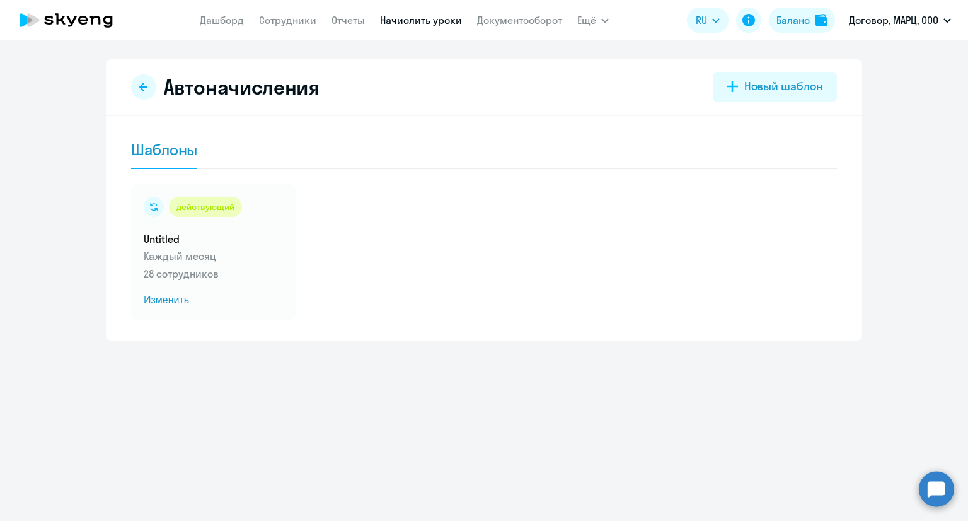
click at [538, 10] on nav "[PERSON_NAME] Отчеты Начислить уроки Документооборот" at bounding box center [381, 20] width 363 height 25
click at [537, 25] on link "Документооборот" at bounding box center [519, 20] width 85 height 13
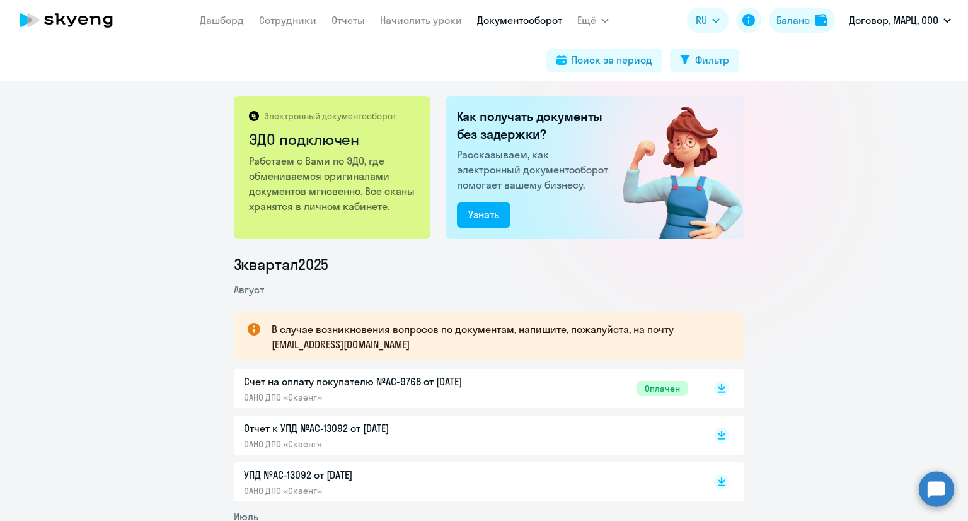
click at [527, 395] on div "Счет на оплату покупателю №AC-9768 от [DATE] ОАНО ДПО «Скаенг» Оплачен" at bounding box center [466, 388] width 444 height 29
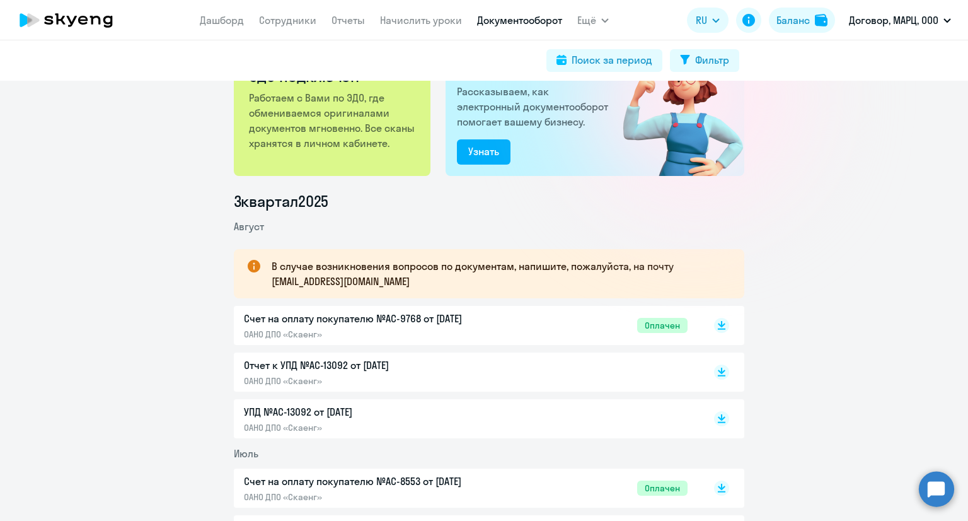
click at [444, 423] on p "ОАНО ДПО «Скаенг»" at bounding box center [376, 427] width 265 height 11
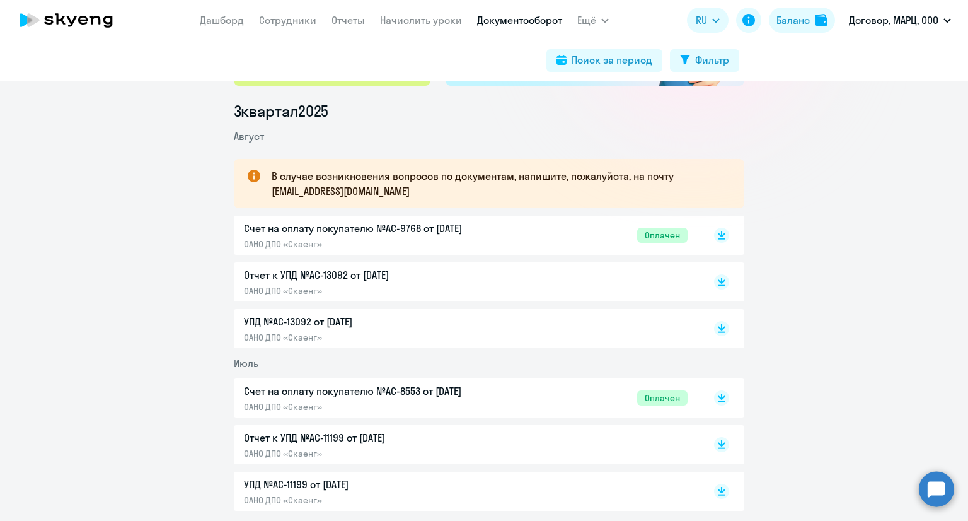
scroll to position [252, 0]
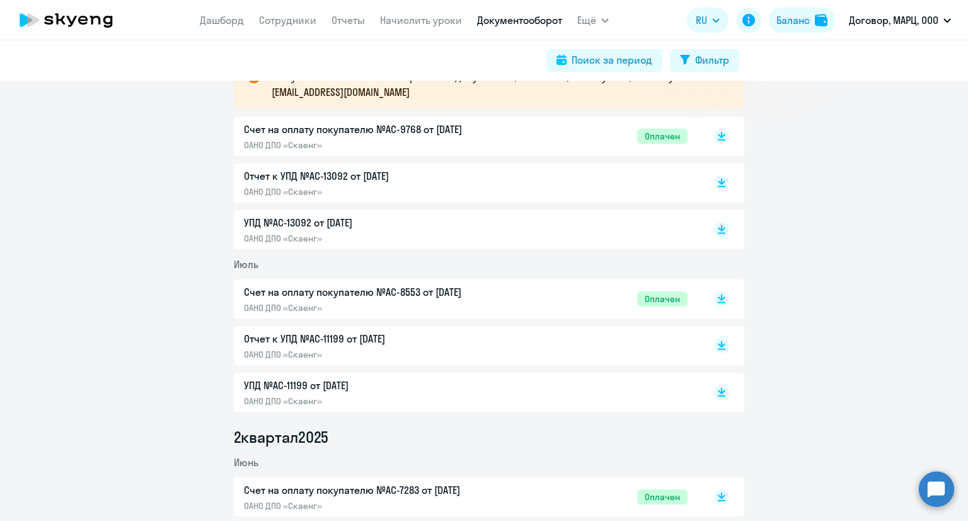
click at [549, 306] on div "Счет на оплату покупателю №AC-8553 от [DATE] ОАНО ДПО «Скаенг» Оплачен" at bounding box center [466, 298] width 444 height 29
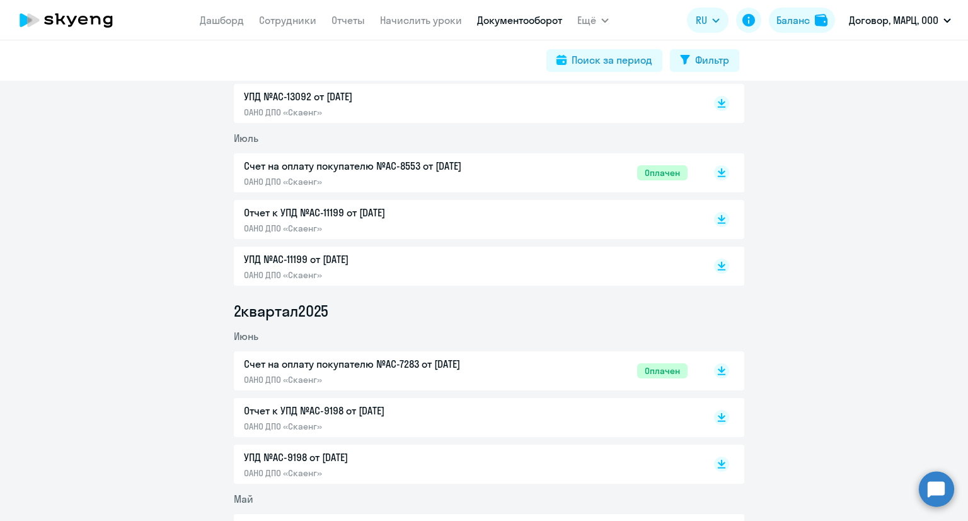
click at [384, 371] on div "Счет на оплату покупателю №AC-7283 от [DATE] ОАНО ДПО «Скаенг»" at bounding box center [376, 370] width 265 height 29
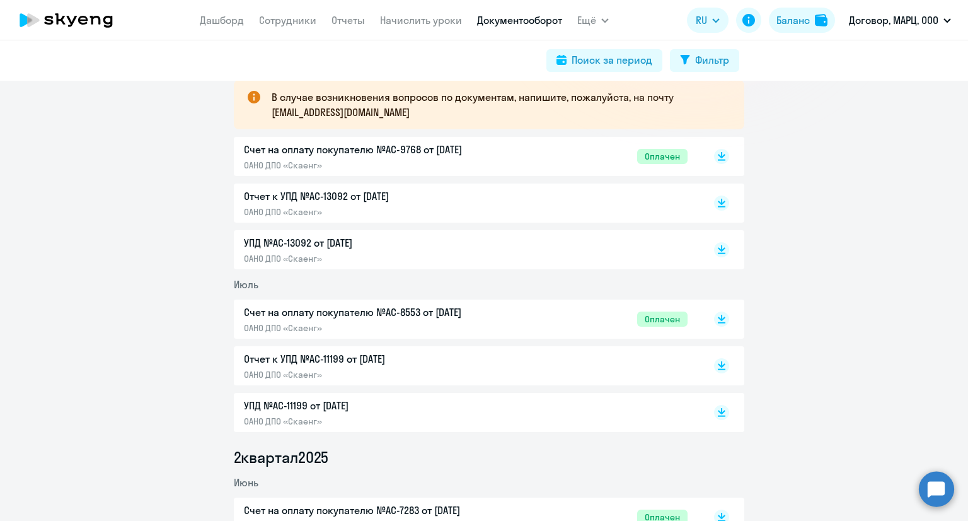
scroll to position [252, 0]
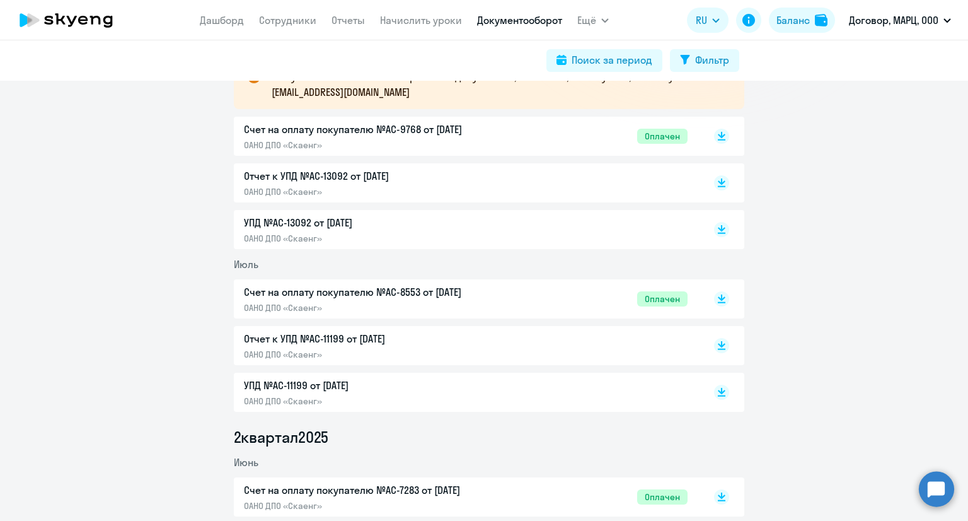
click at [542, 142] on div "Счет на оплату покупателю №AC-9768 от [DATE] ОАНО ДПО «Скаенг» Оплачен" at bounding box center [466, 136] width 444 height 29
